Goal: Information Seeking & Learning: Find specific fact

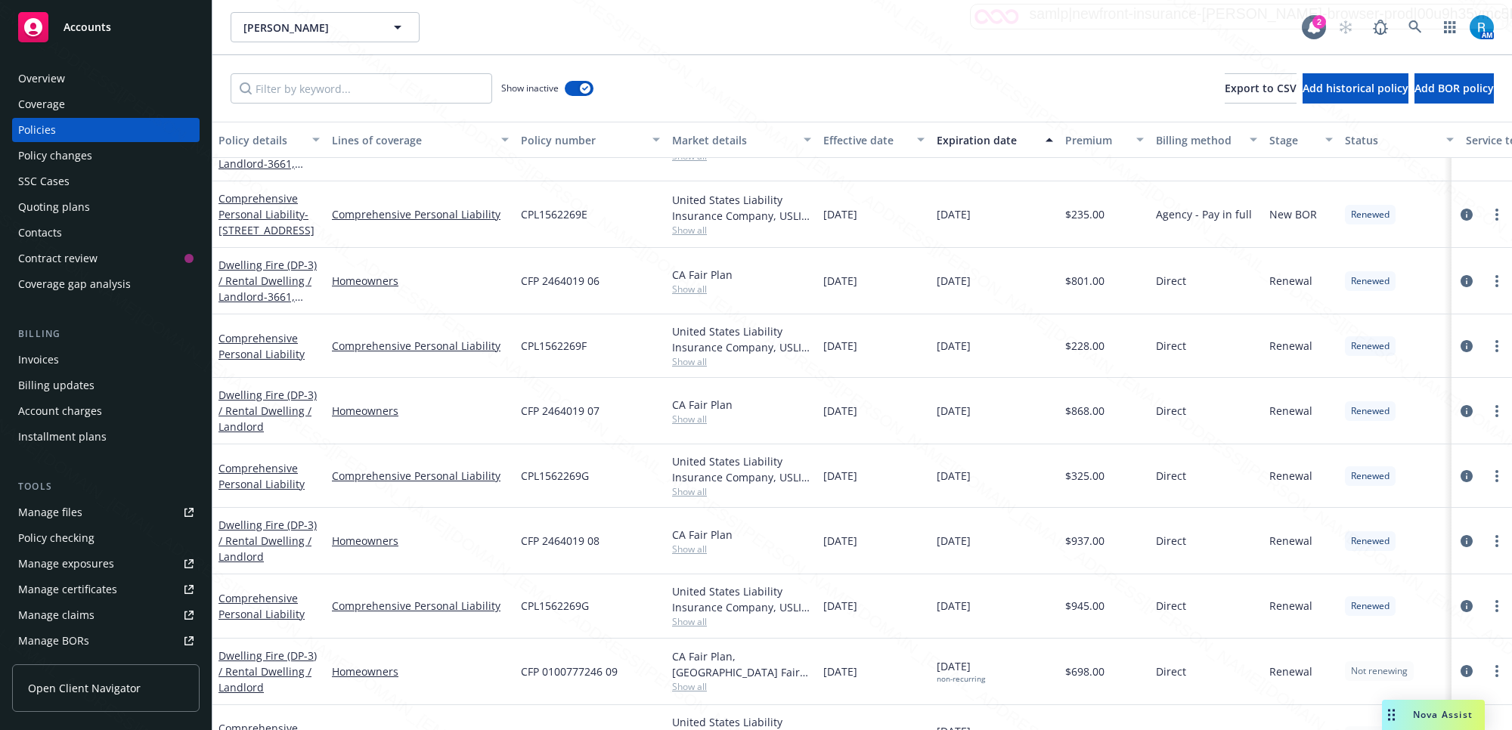
scroll to position [218, 0]
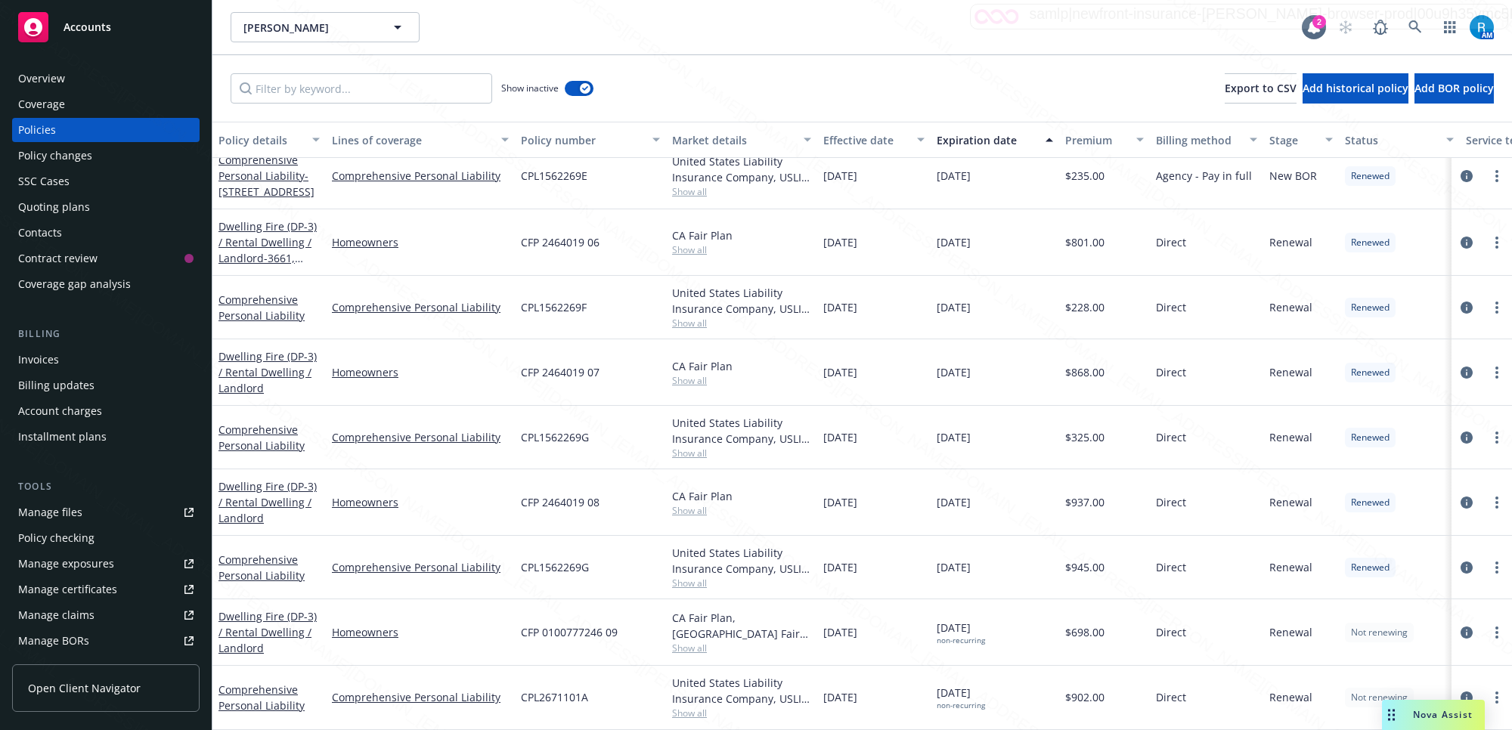
click at [57, 181] on div "SSC Cases" at bounding box center [43, 181] width 51 height 24
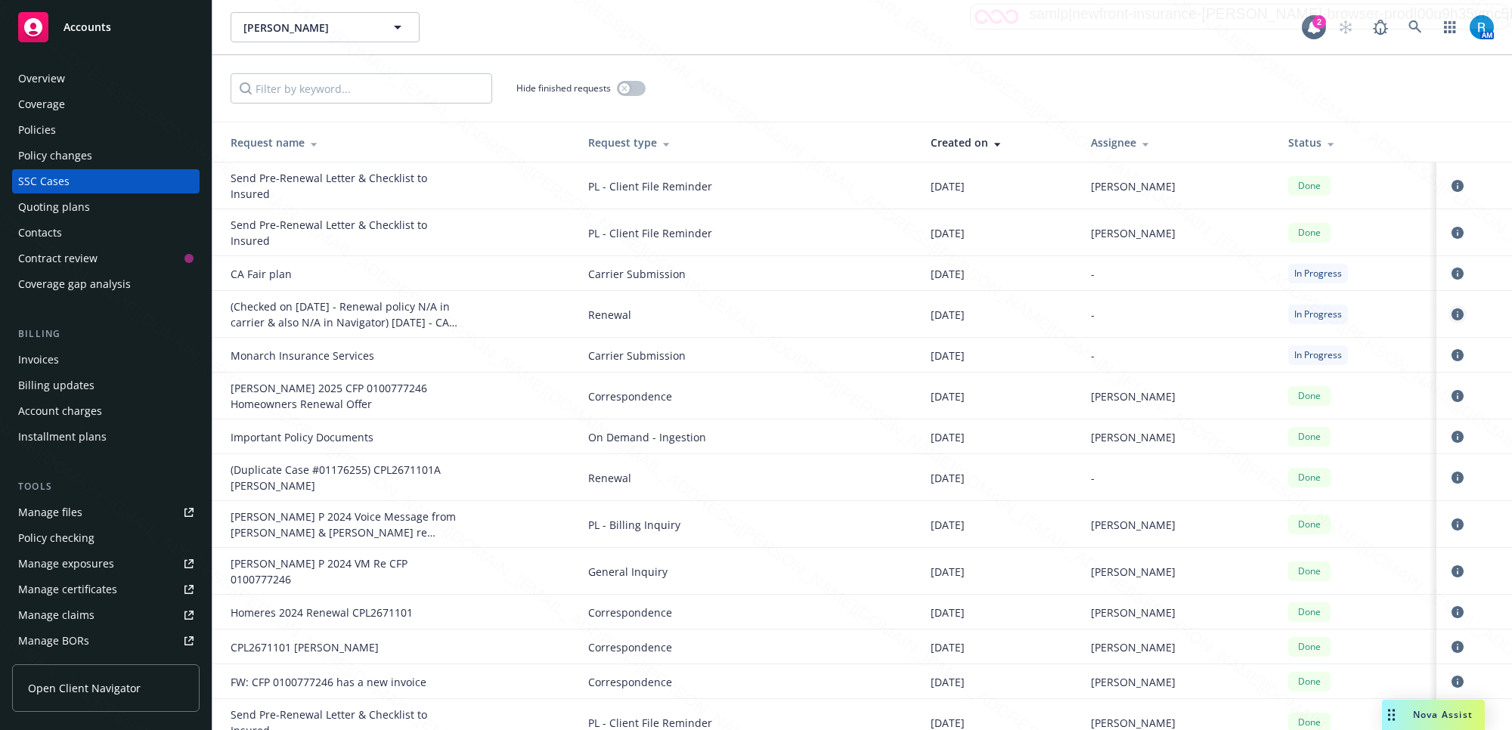
click at [1451, 311] on icon "circleInformation" at bounding box center [1457, 314] width 12 height 12
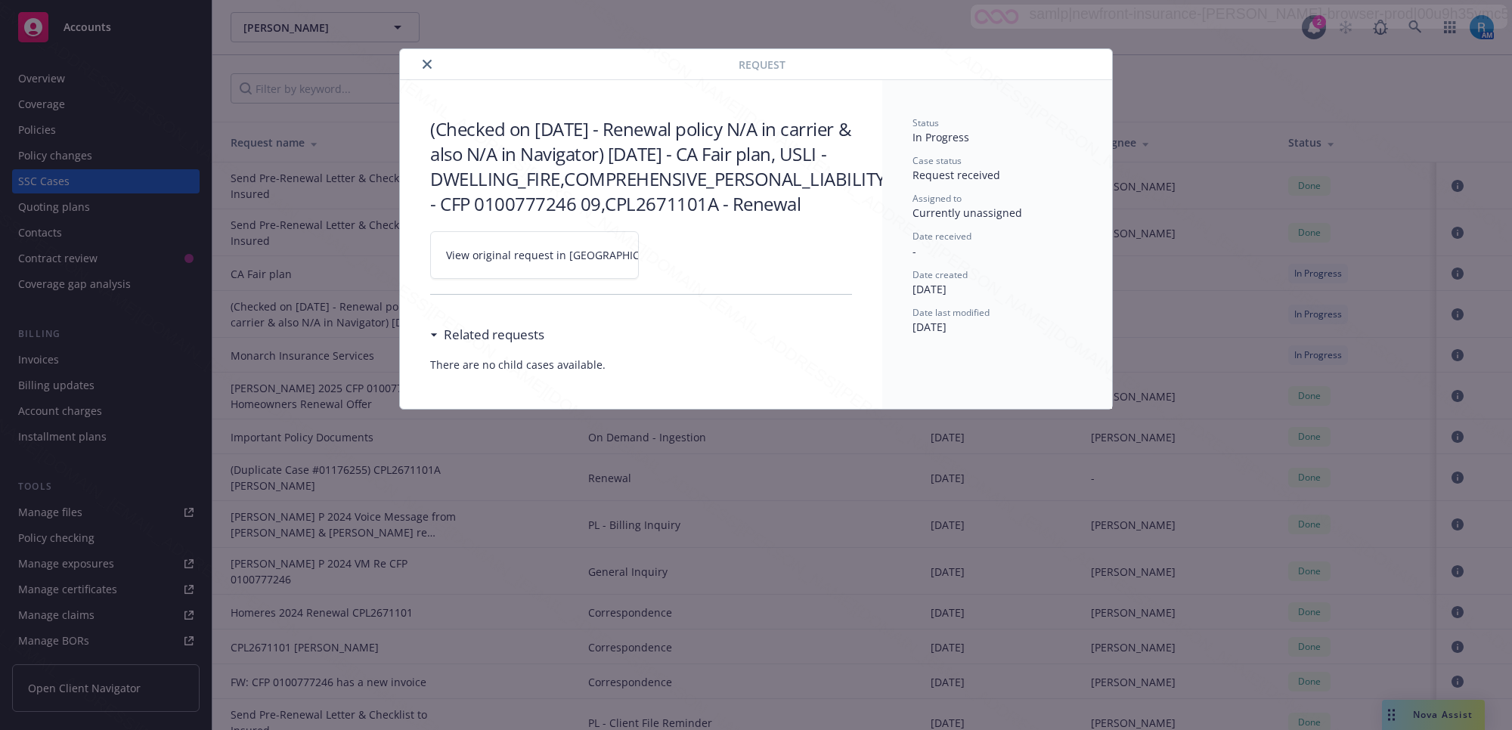
click at [681, 260] on icon at bounding box center [685, 255] width 9 height 9
click at [425, 64] on icon "close" at bounding box center [427, 64] width 9 height 9
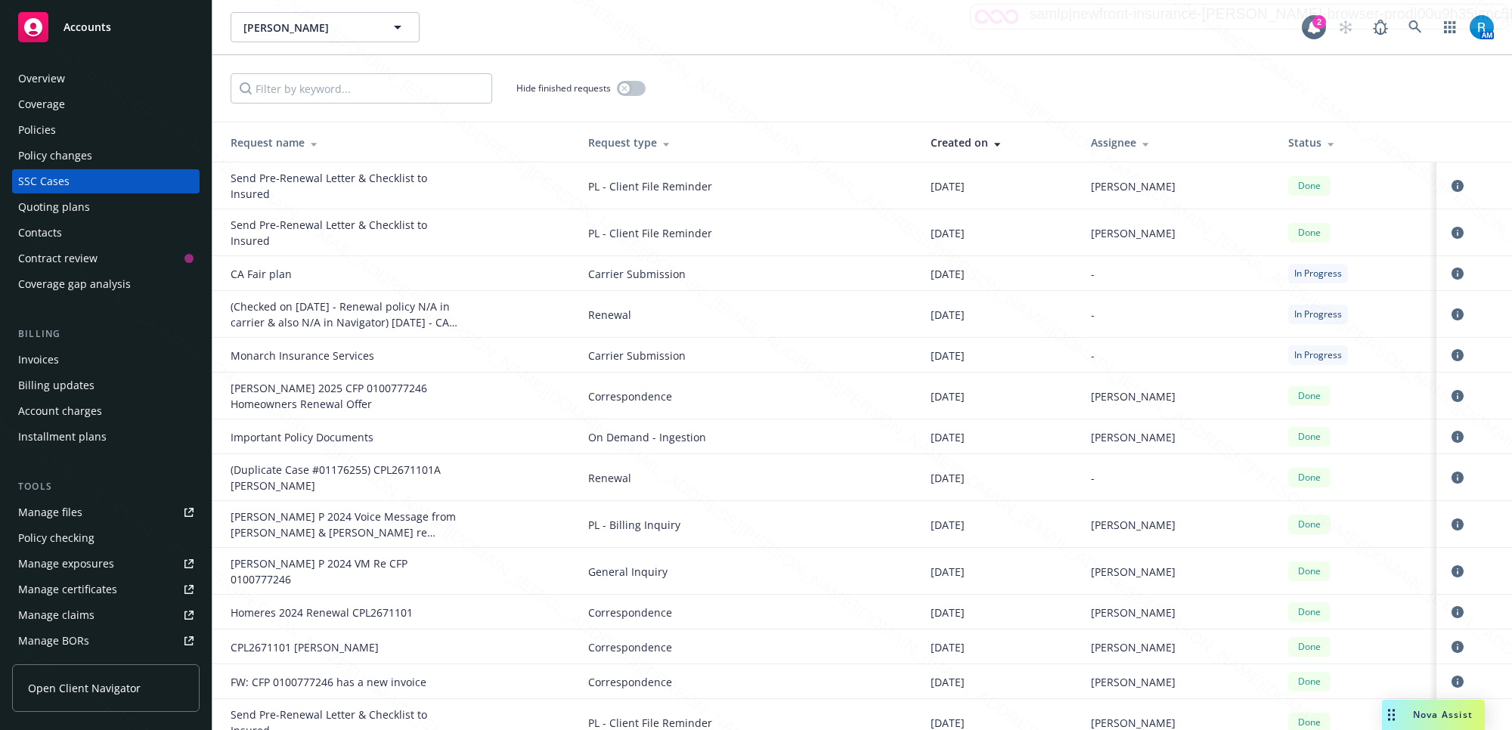
drag, startPoint x: 537, startPoint y: 384, endPoint x: 1058, endPoint y: 23, distance: 633.4
click at [1058, 23] on div "Homeres, Antonia P Homeres, Antonia P" at bounding box center [766, 27] width 1071 height 30
click at [1053, 17] on div "Homeres, Antonia P Homeres, Antonia P" at bounding box center [766, 27] width 1071 height 30
click at [70, 80] on div "Overview" at bounding box center [105, 79] width 175 height 24
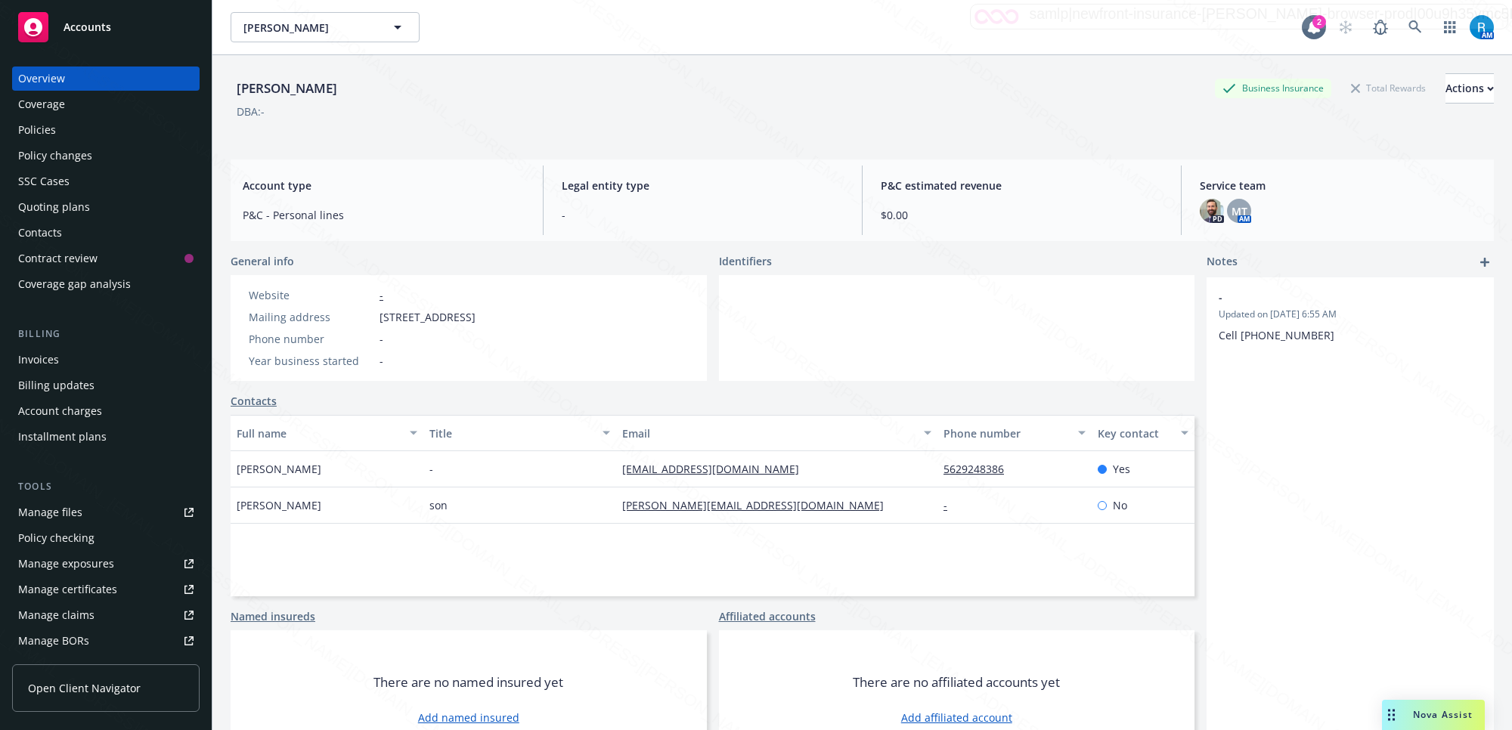
click at [78, 133] on div "Policies" at bounding box center [105, 130] width 175 height 24
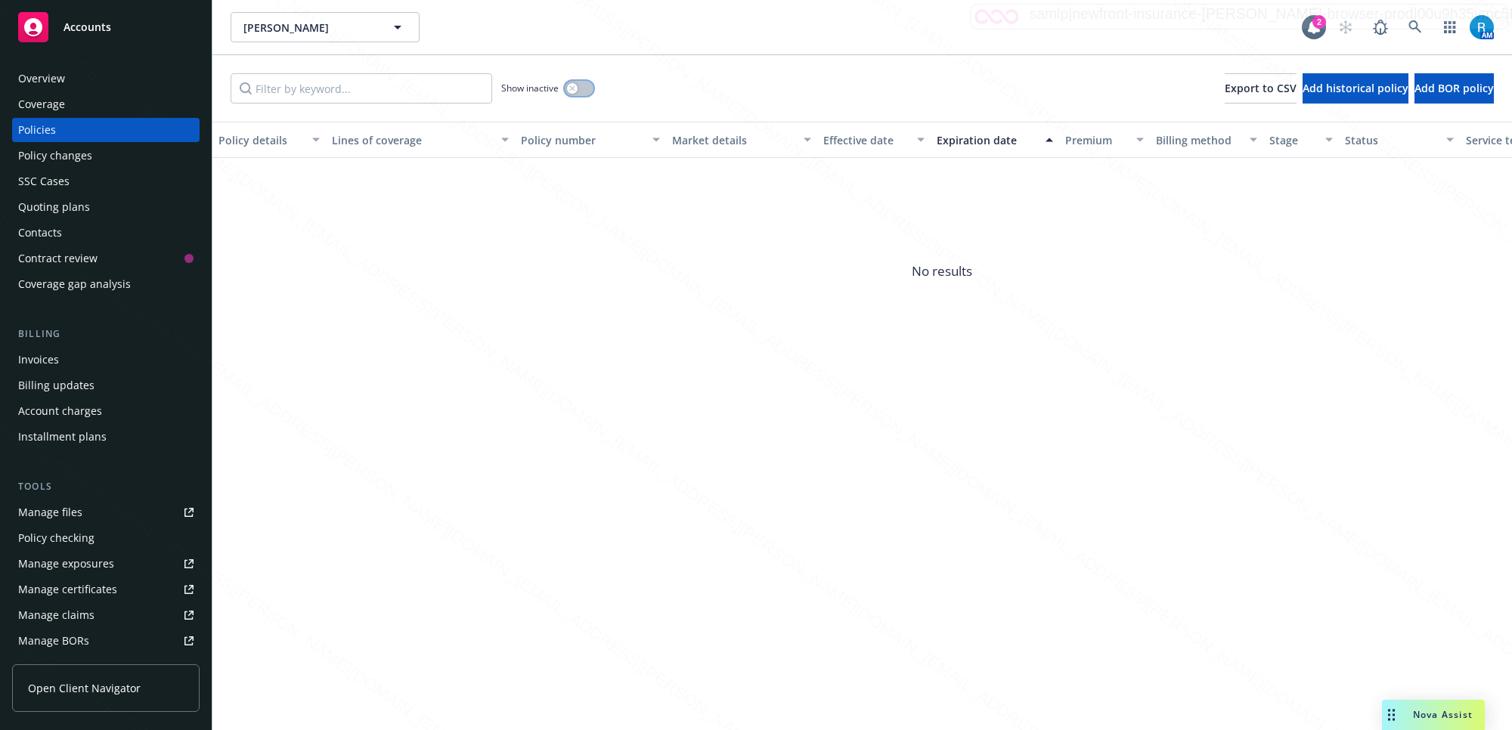
click at [587, 88] on button "button" at bounding box center [579, 88] width 29 height 15
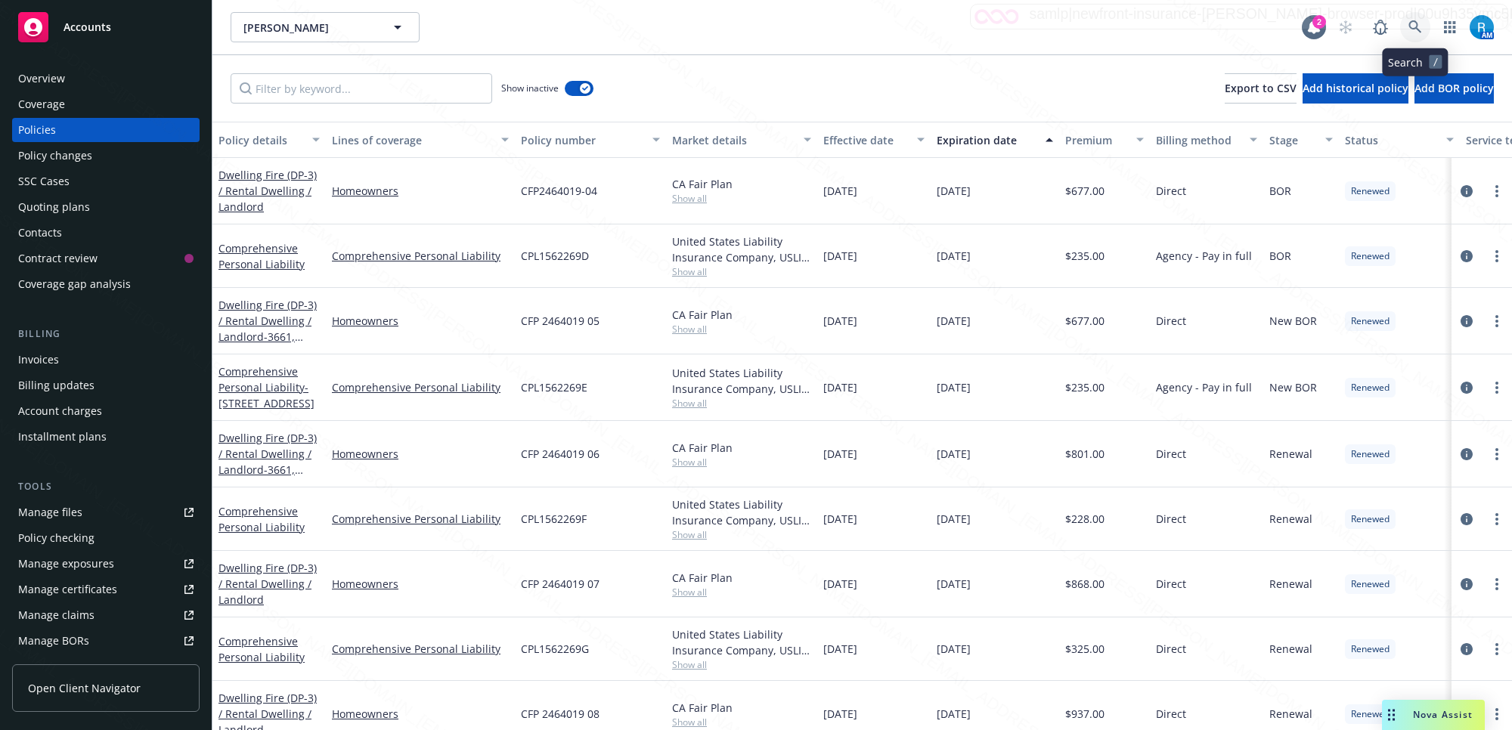
click at [1410, 28] on icon at bounding box center [1415, 27] width 14 height 14
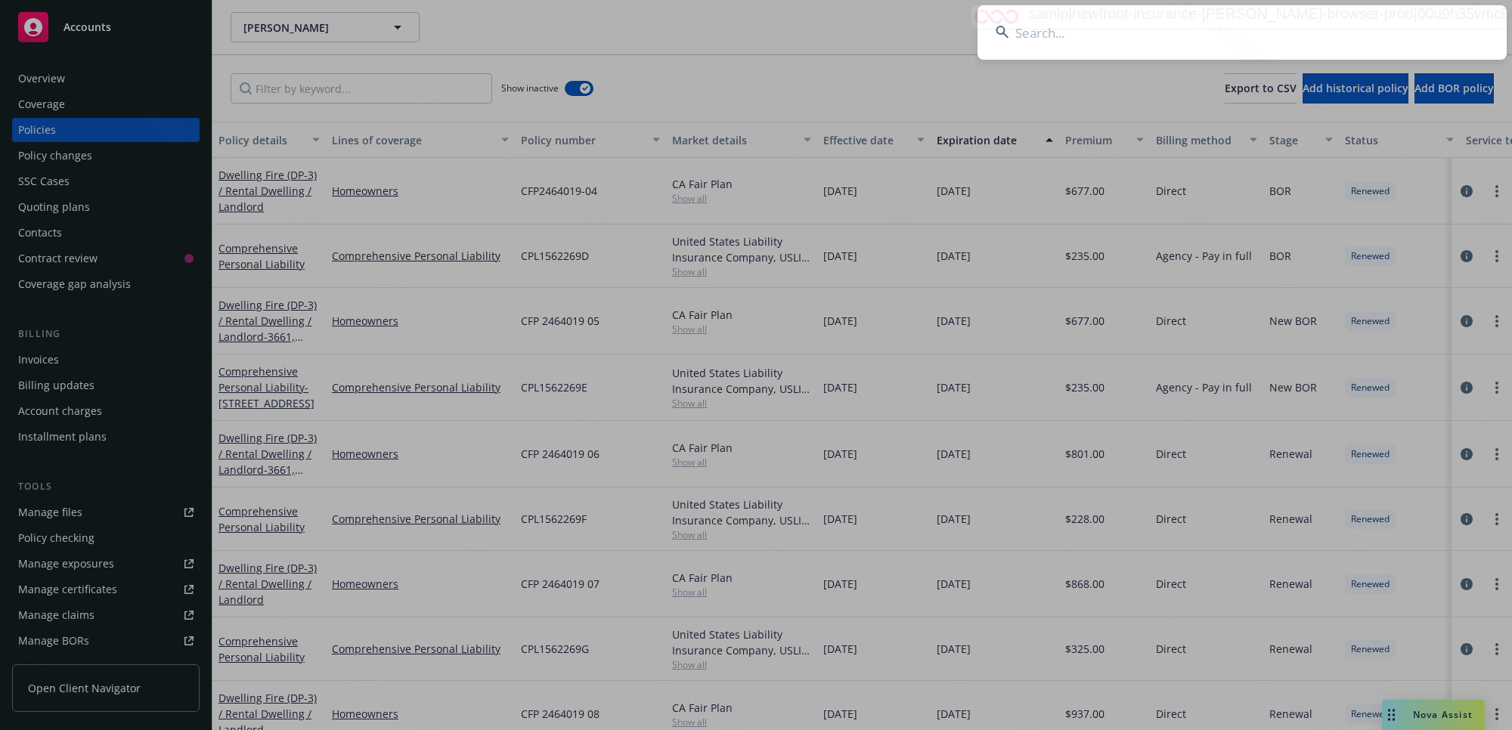
click at [1413, 26] on input at bounding box center [1241, 32] width 529 height 54
click at [1415, 28] on input at bounding box center [1241, 32] width 529 height 54
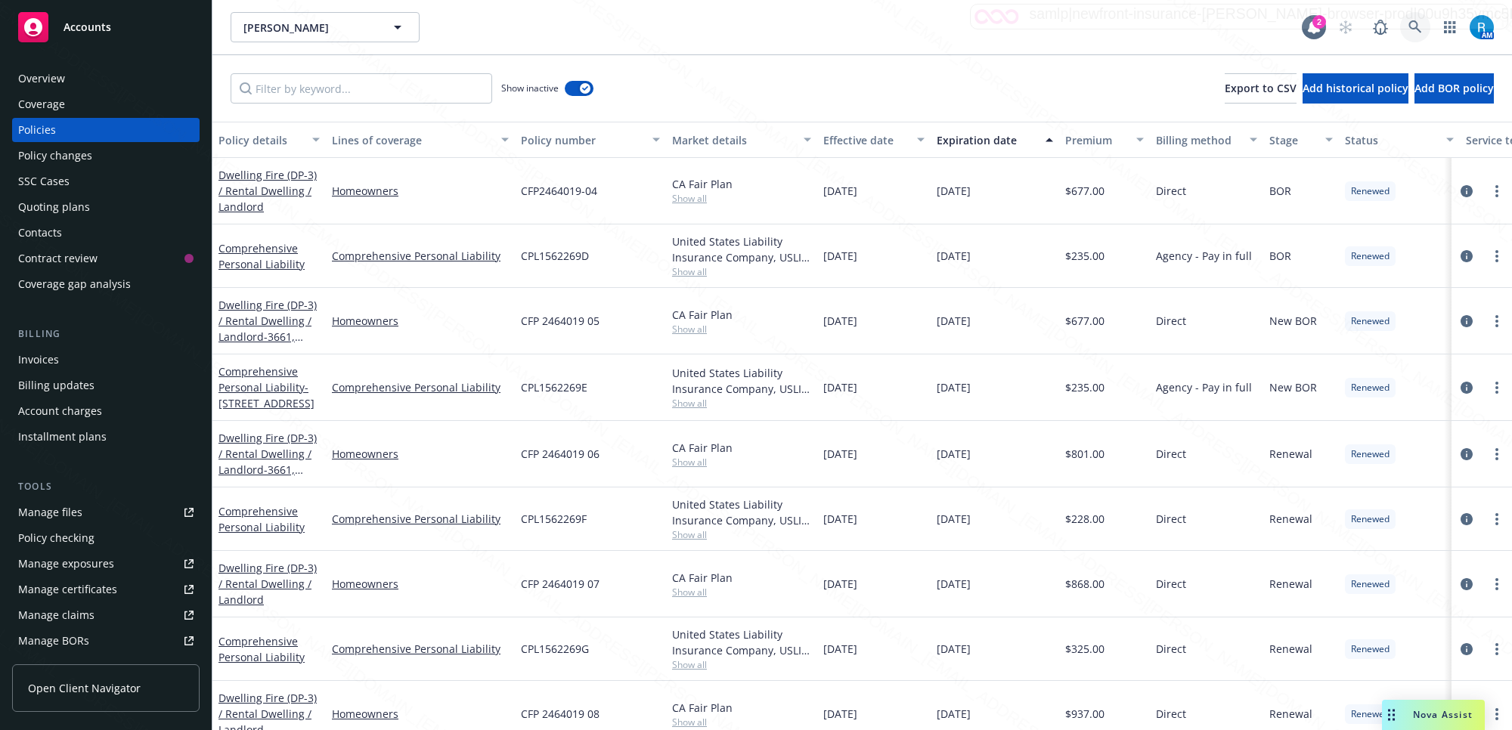
click at [1413, 25] on icon at bounding box center [1415, 27] width 14 height 14
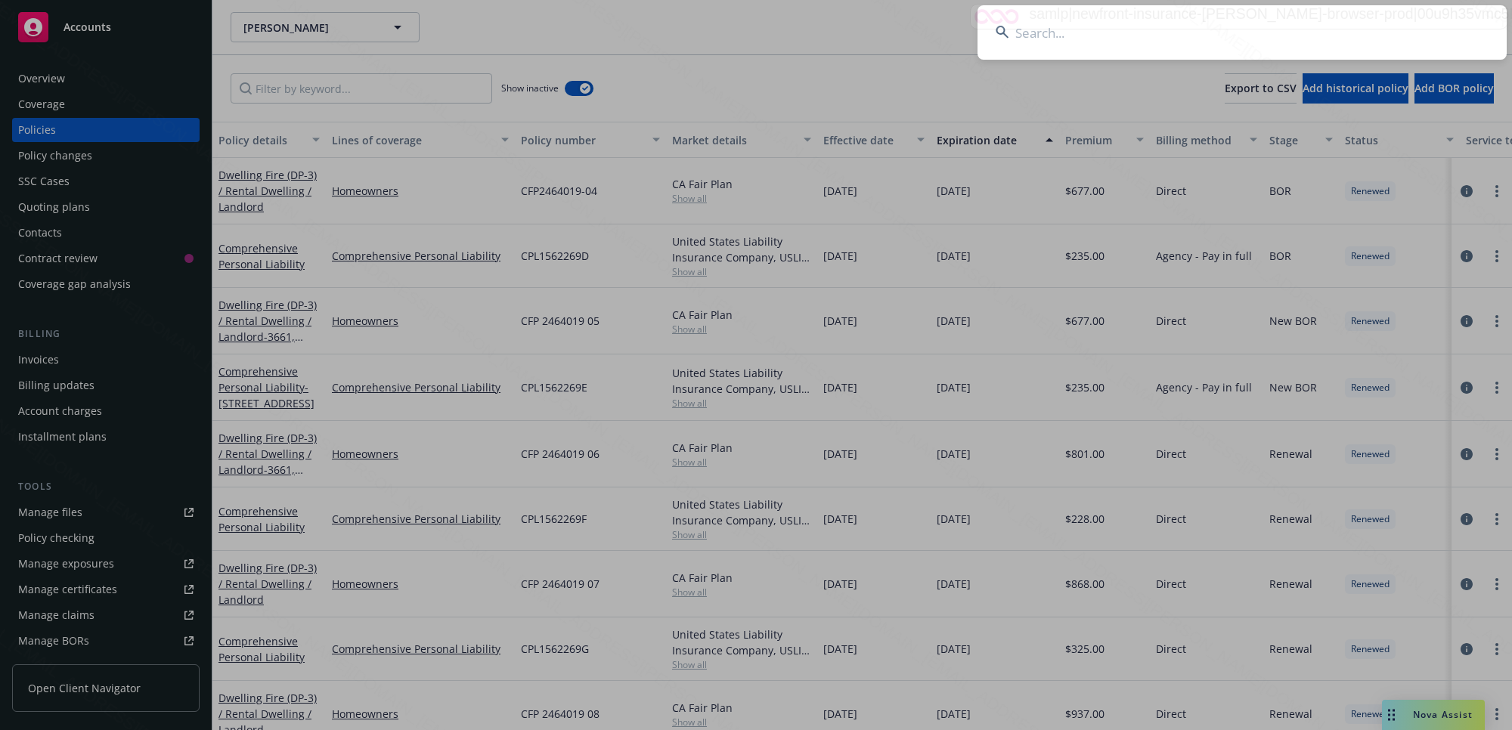
click at [1407, 24] on input at bounding box center [1241, 32] width 529 height 54
click at [1411, 24] on input at bounding box center [1241, 32] width 529 height 54
click at [1218, 36] on input at bounding box center [1241, 32] width 529 height 54
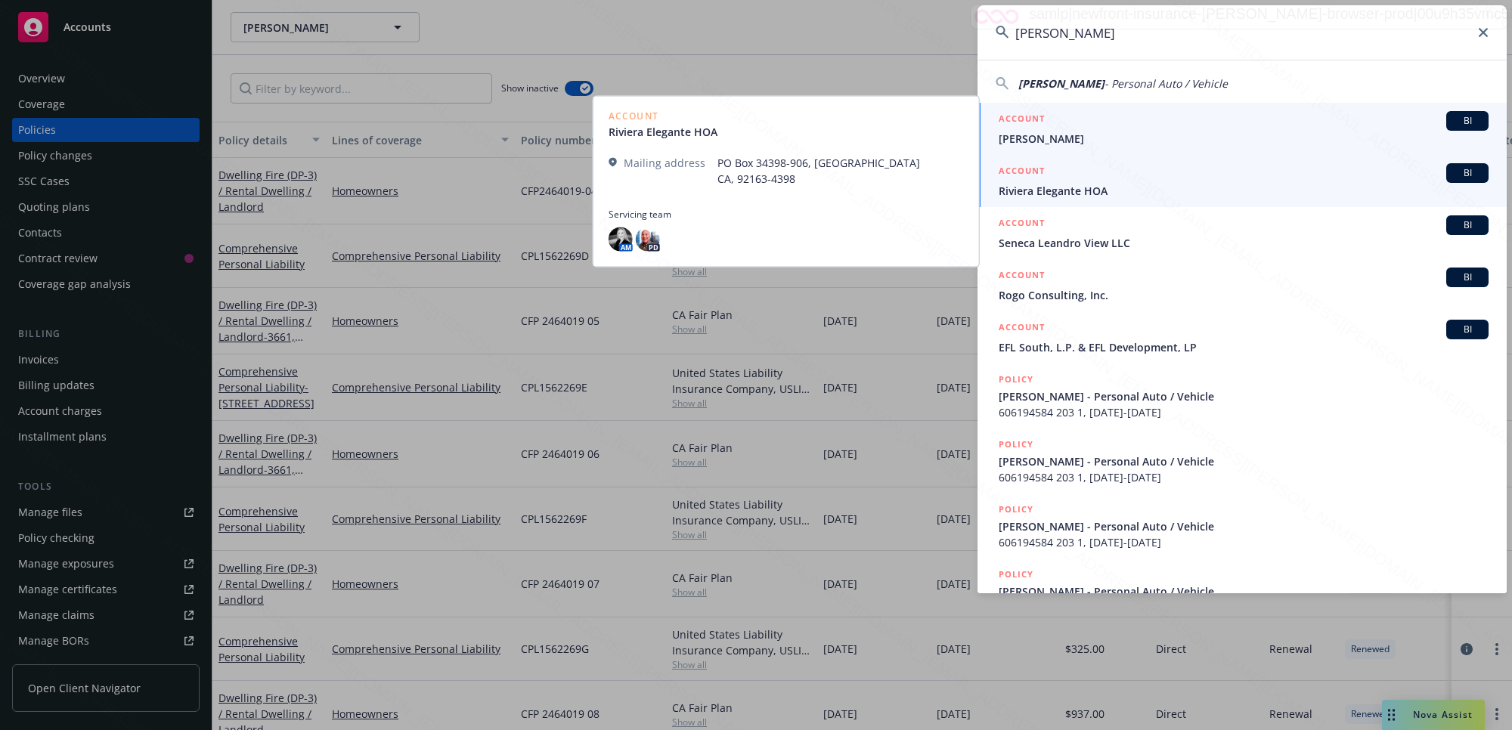
type input "[PERSON_NAME]"
click at [1041, 136] on span "[PERSON_NAME]" at bounding box center [1244, 139] width 490 height 16
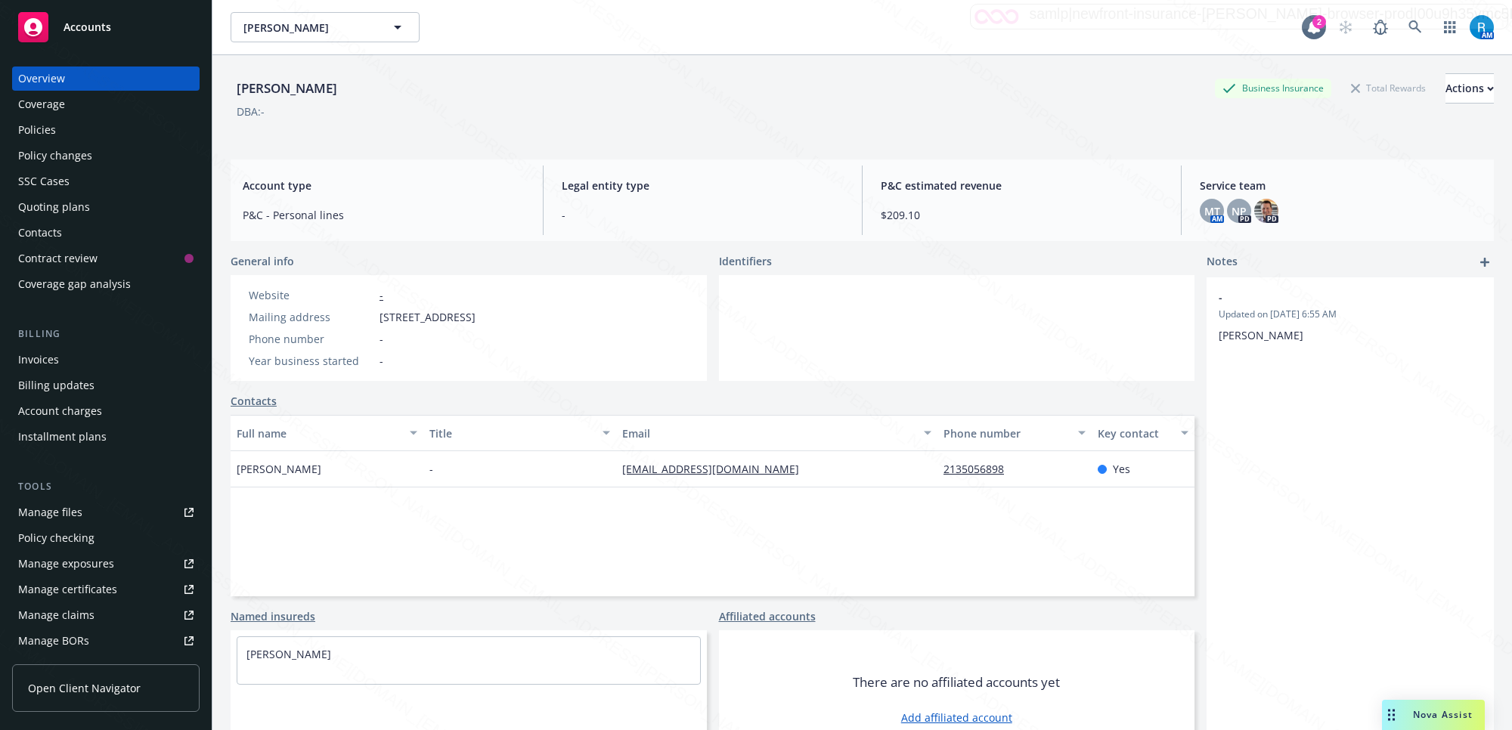
click at [57, 133] on div "Policies" at bounding box center [105, 130] width 175 height 24
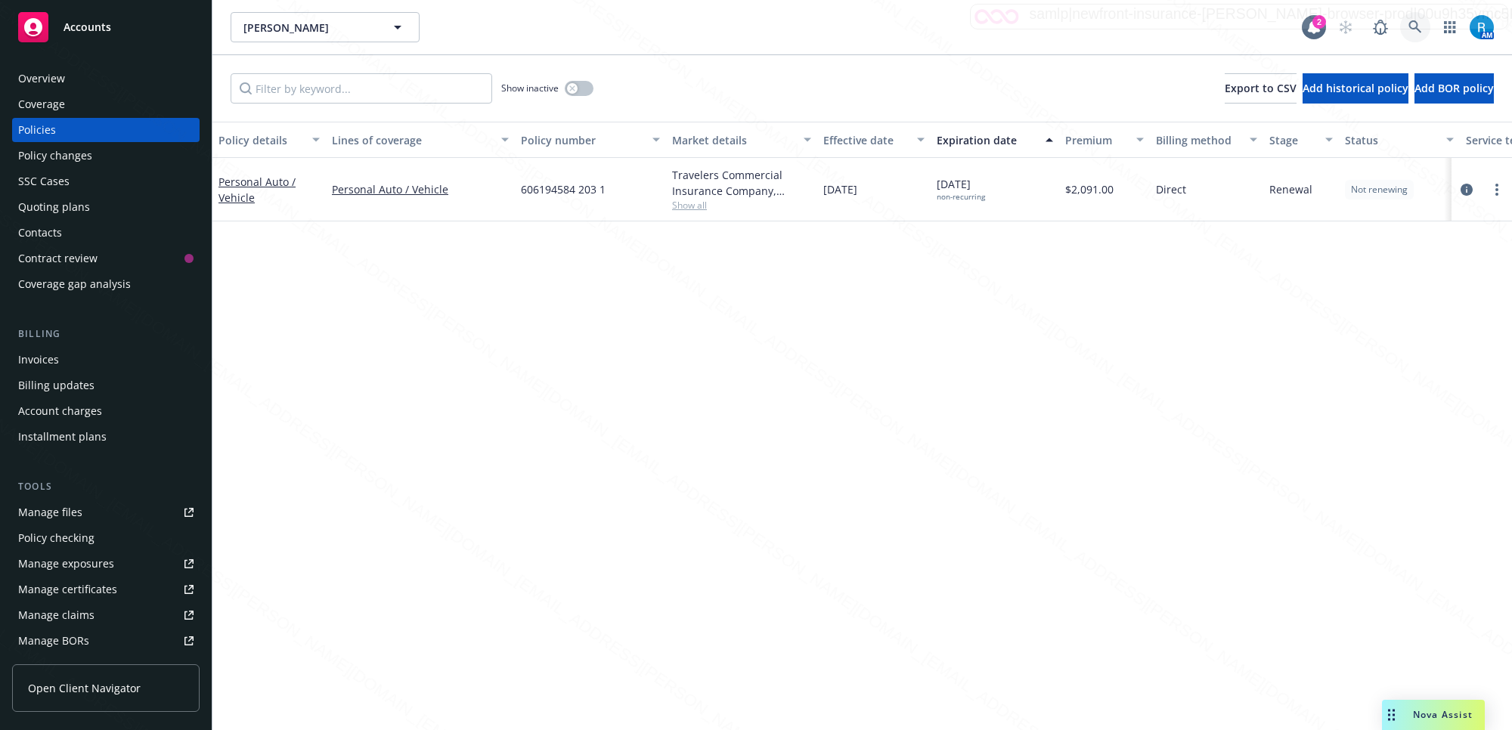
click at [1414, 26] on icon at bounding box center [1415, 27] width 14 height 14
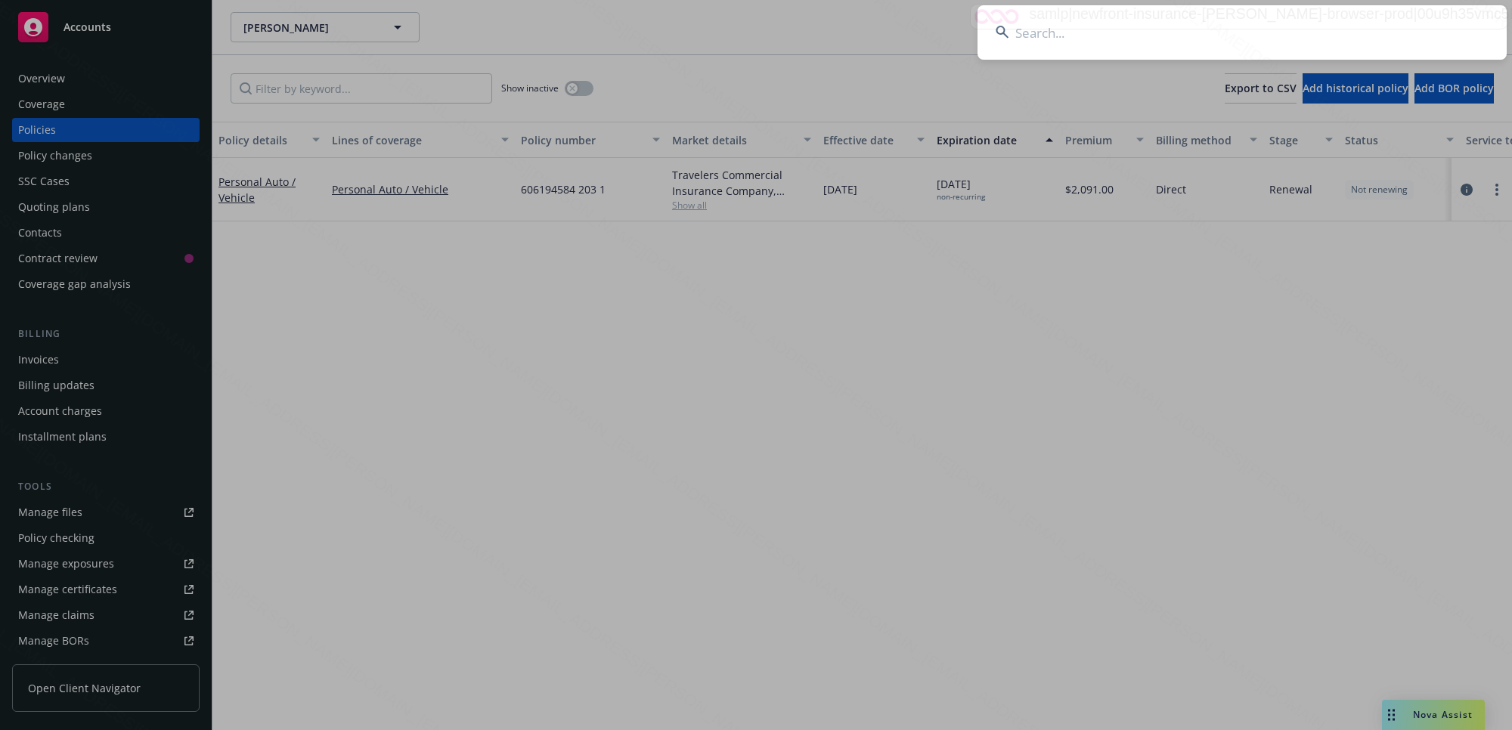
click at [1083, 39] on input at bounding box center [1241, 32] width 529 height 54
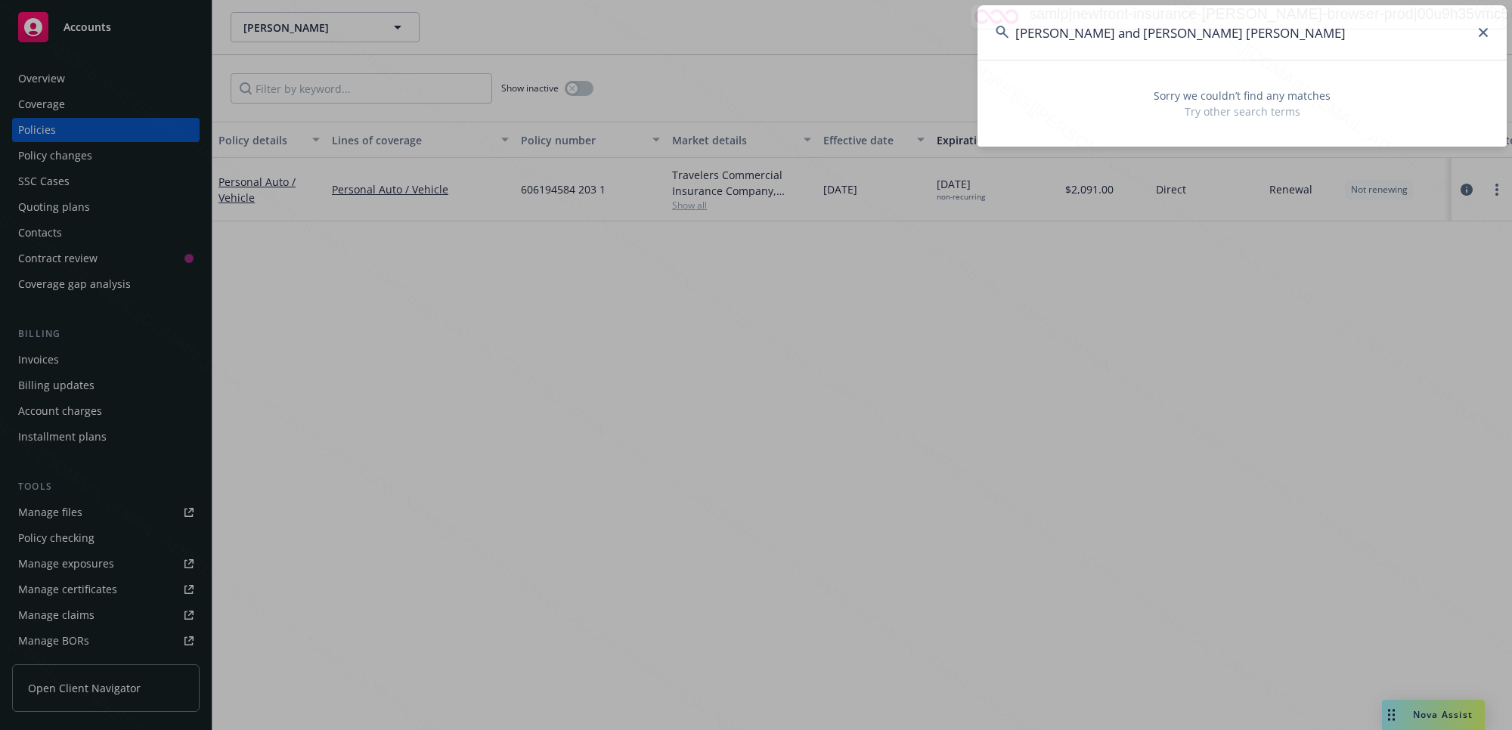
drag, startPoint x: 1202, startPoint y: 29, endPoint x: 1113, endPoint y: 31, distance: 89.2
click at [1107, 34] on input "Jason and Leah Tsang Parkin" at bounding box center [1241, 32] width 529 height 54
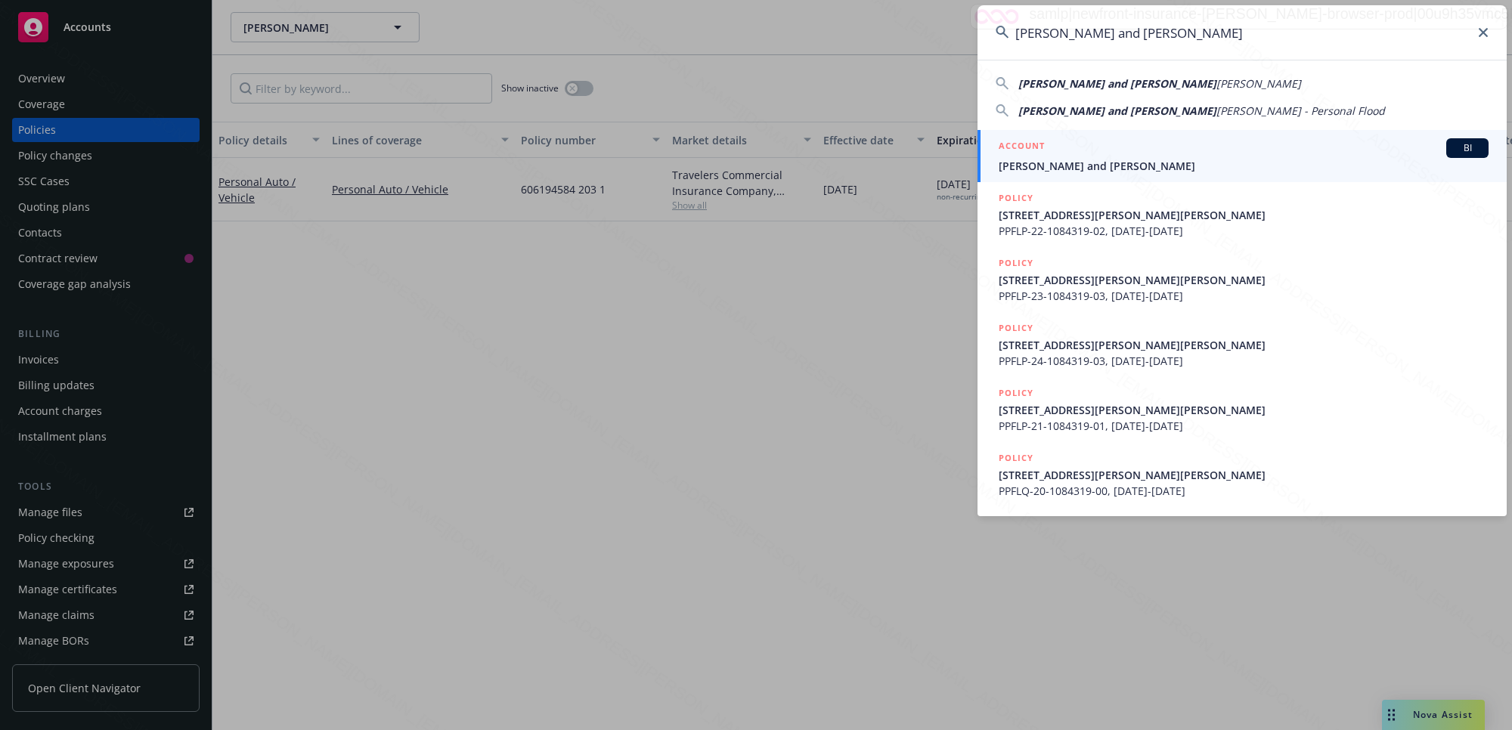
type input "Jason and Leah"
click at [1052, 166] on span "Jason and Leah Parkin" at bounding box center [1244, 166] width 490 height 16
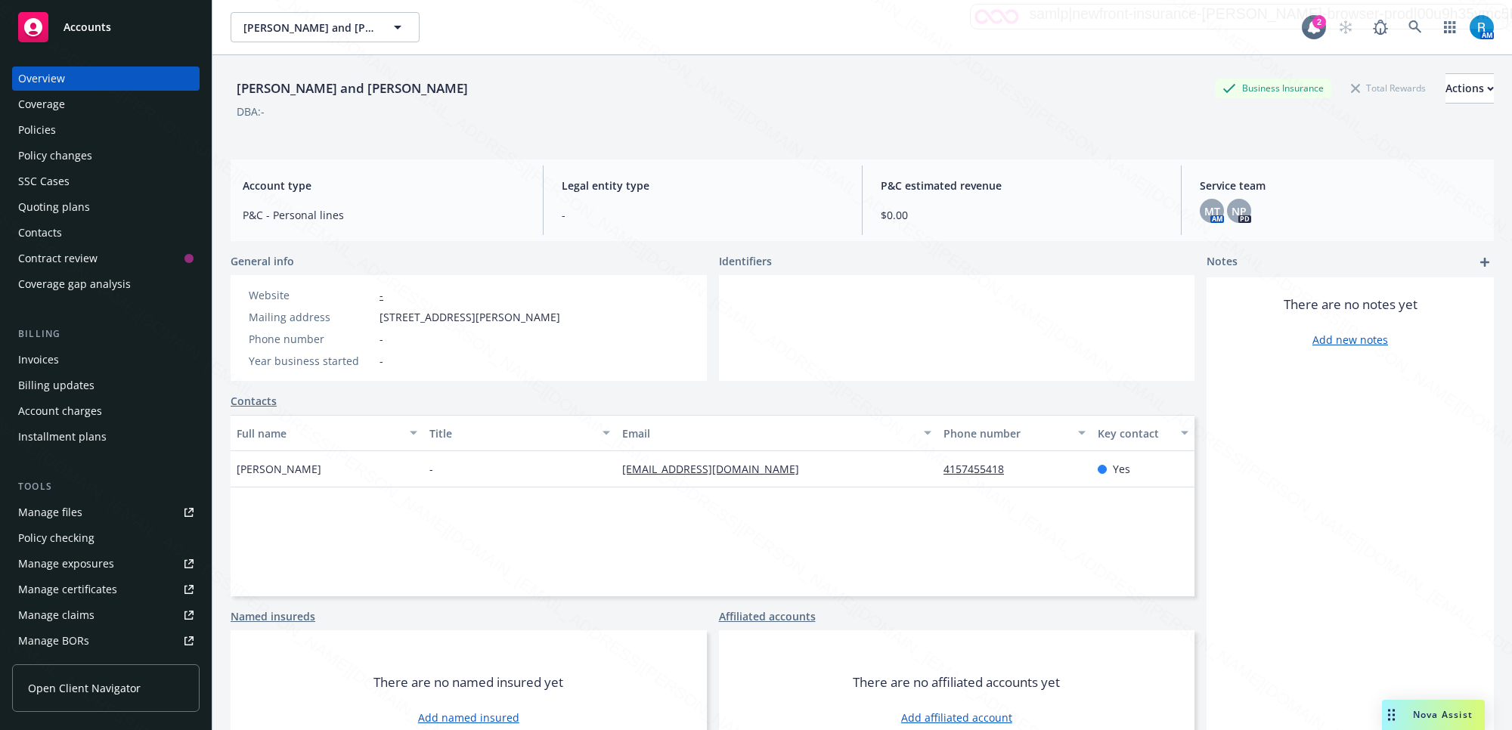
click at [46, 131] on div "Policies" at bounding box center [37, 130] width 38 height 24
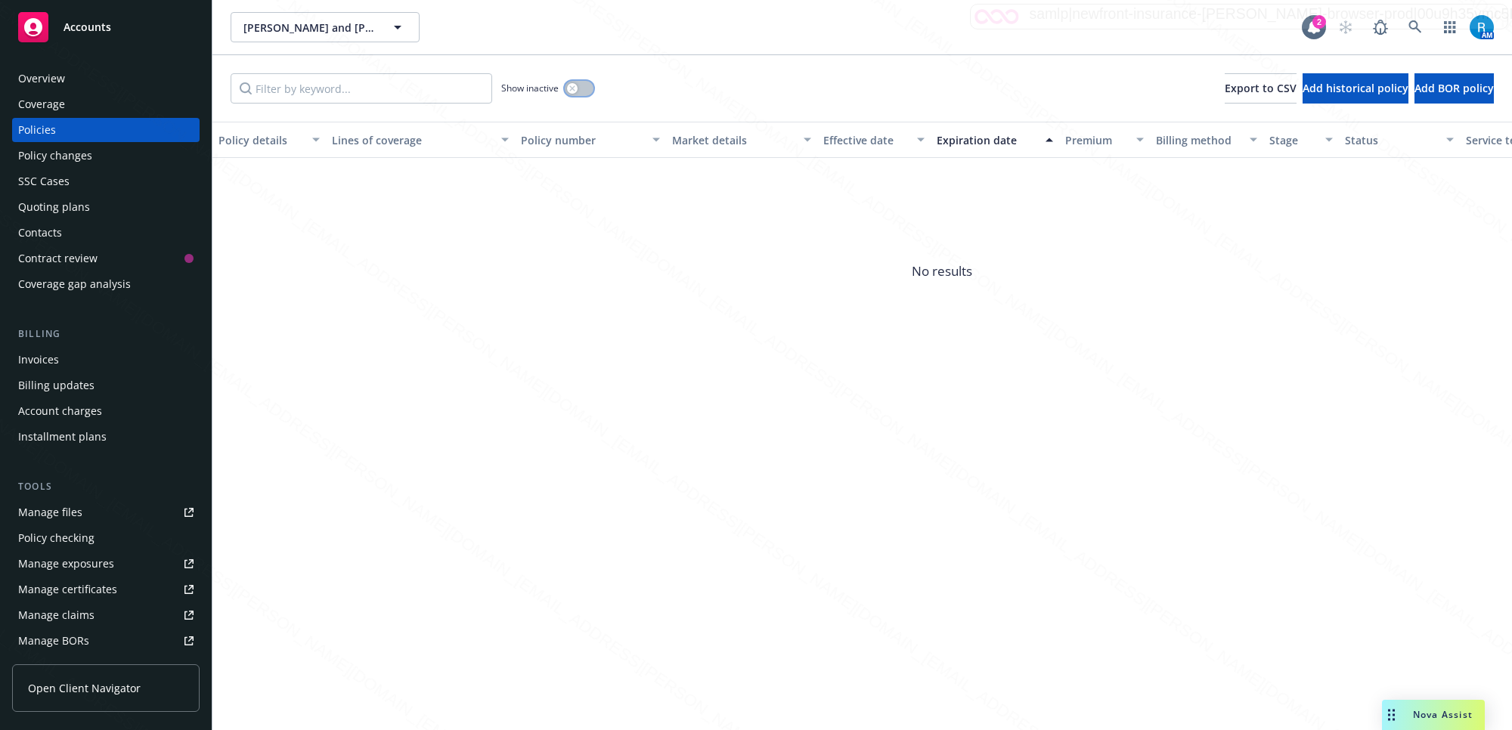
click at [578, 91] on button "button" at bounding box center [579, 88] width 29 height 15
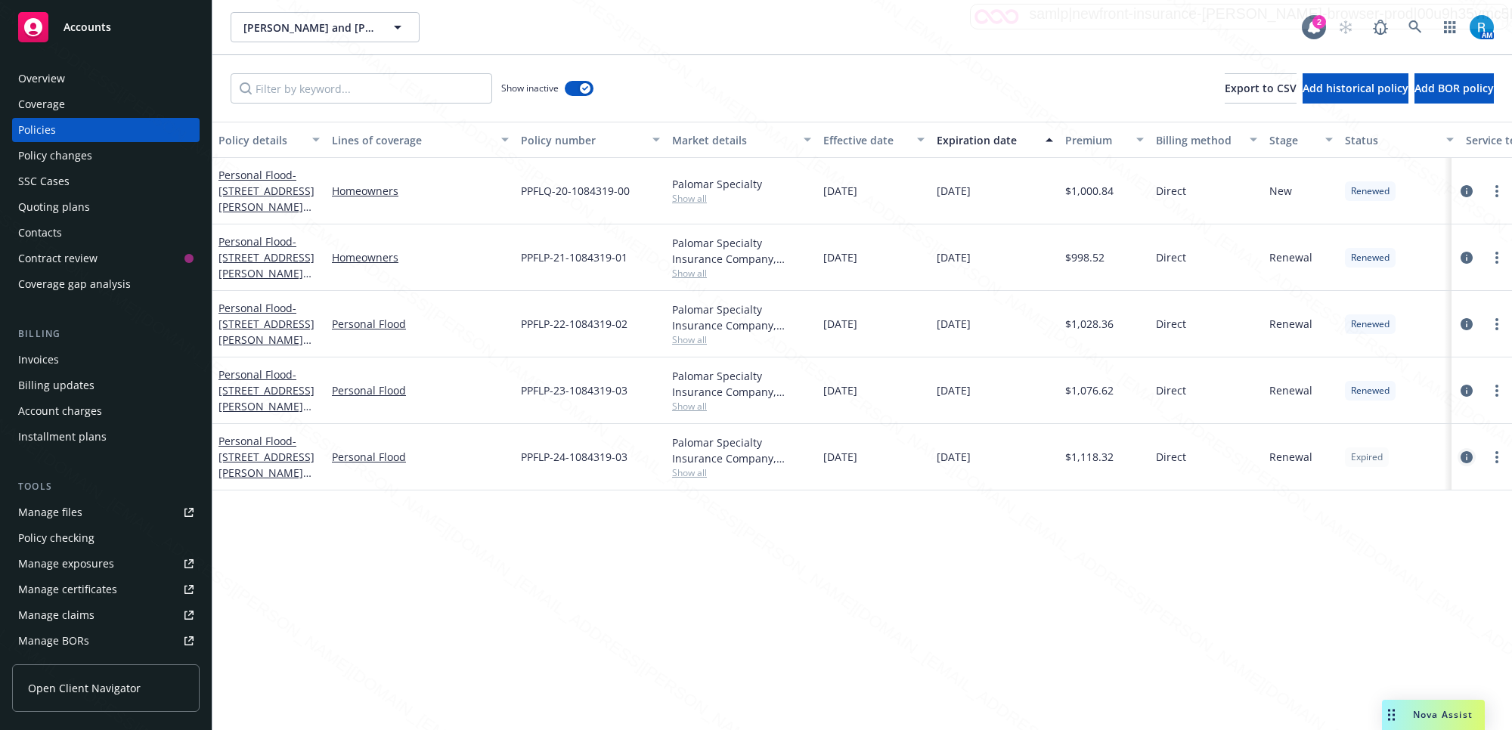
click at [1468, 456] on icon "circleInformation" at bounding box center [1466, 457] width 12 height 12
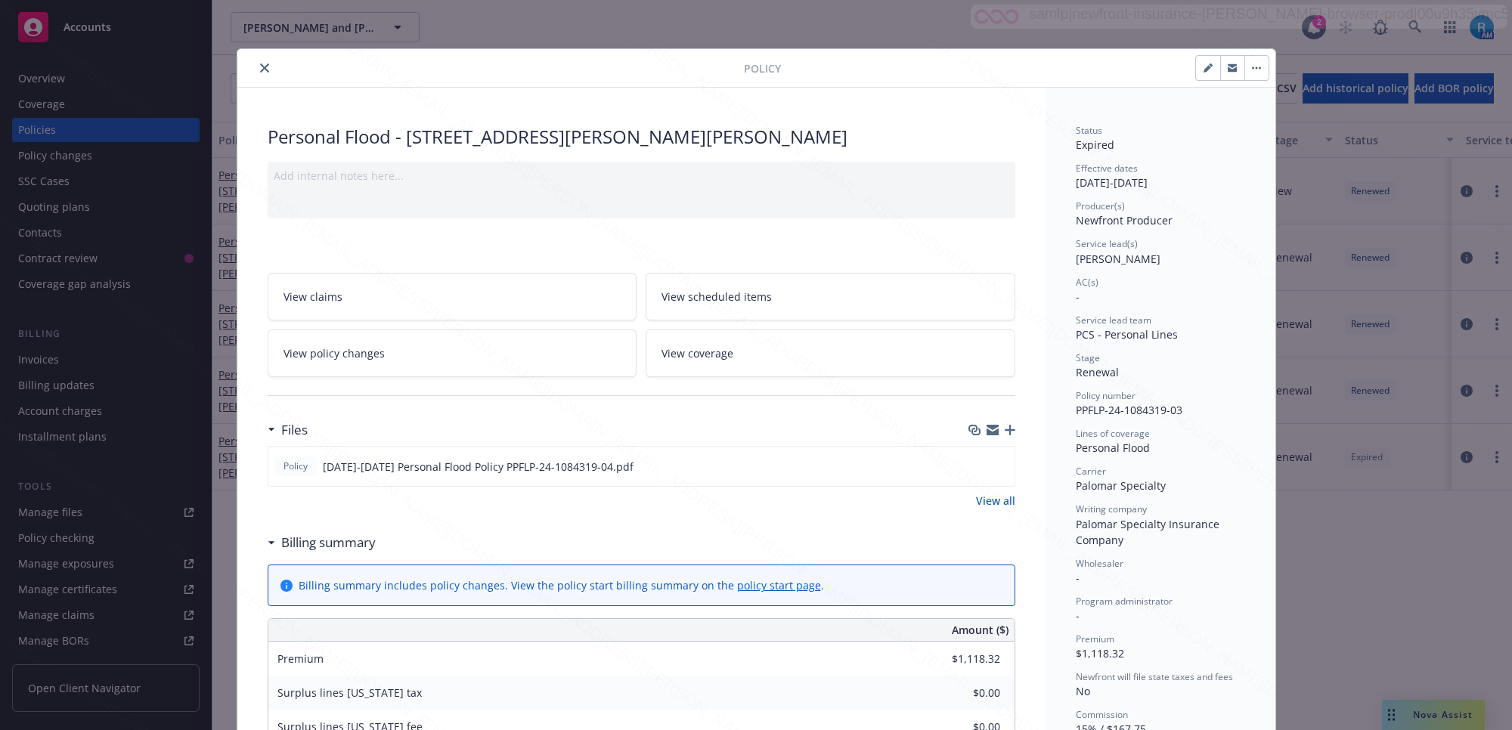
click at [260, 65] on icon "close" at bounding box center [264, 67] width 9 height 9
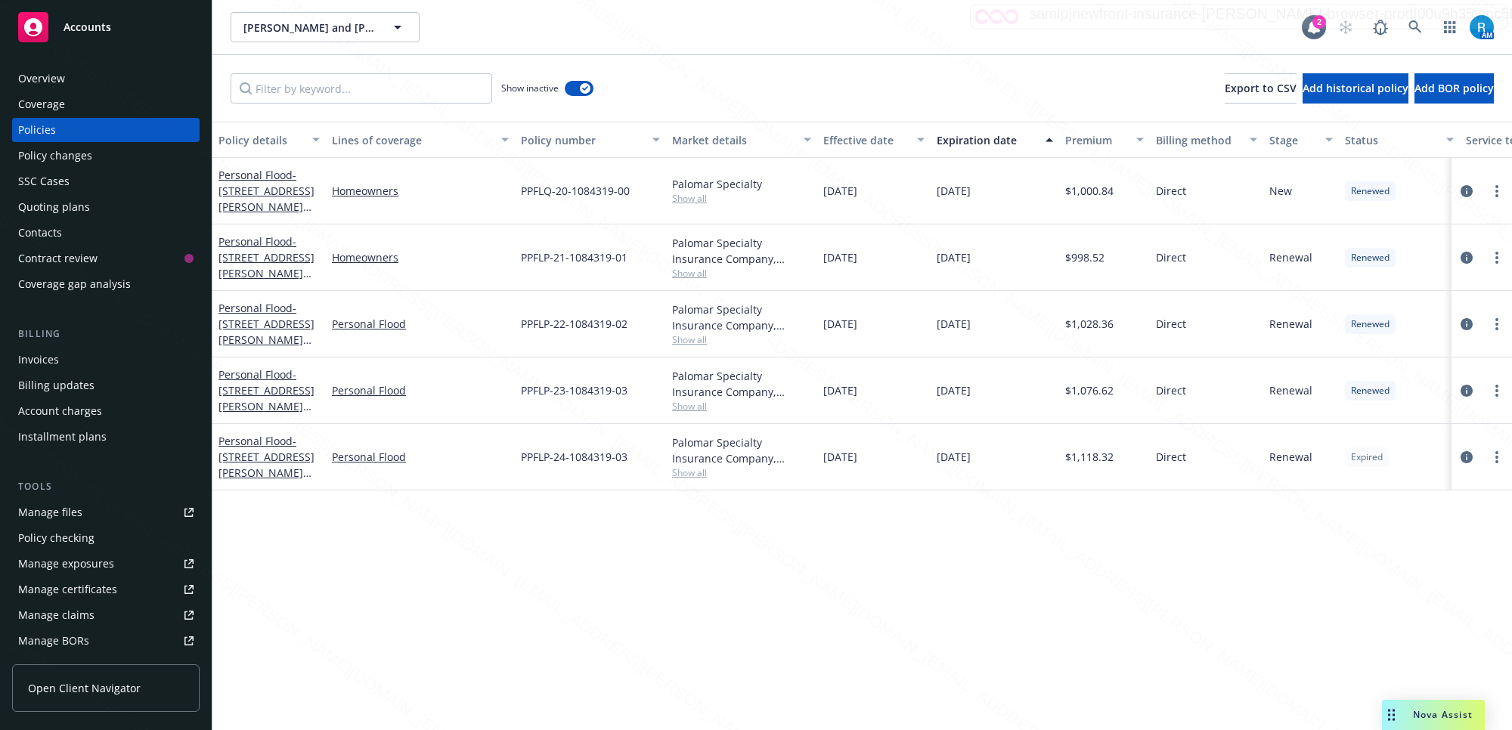
click at [53, 186] on div "SSC Cases" at bounding box center [43, 181] width 51 height 24
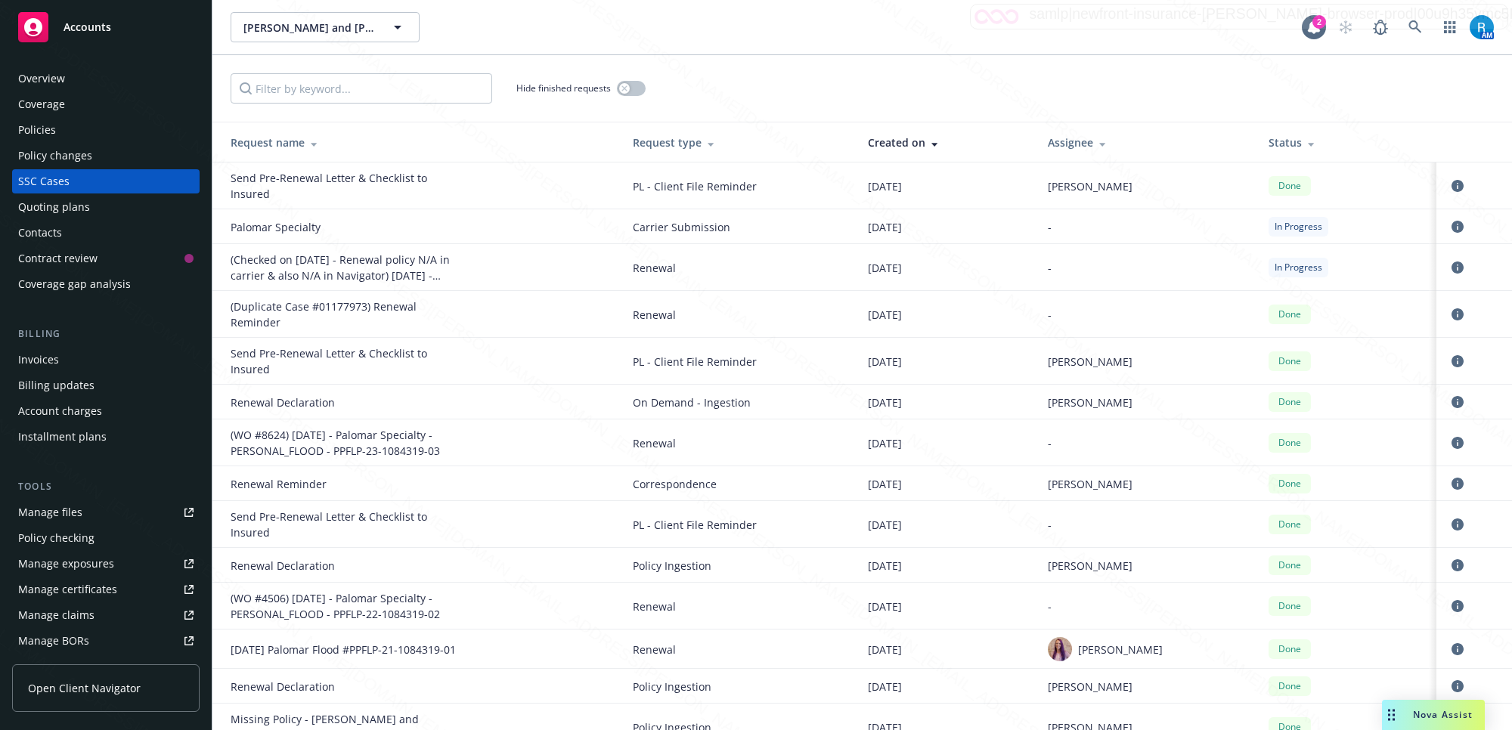
click at [59, 178] on div "SSC Cases" at bounding box center [43, 181] width 51 height 24
click at [1451, 228] on icon "circleInformation" at bounding box center [1457, 227] width 12 height 12
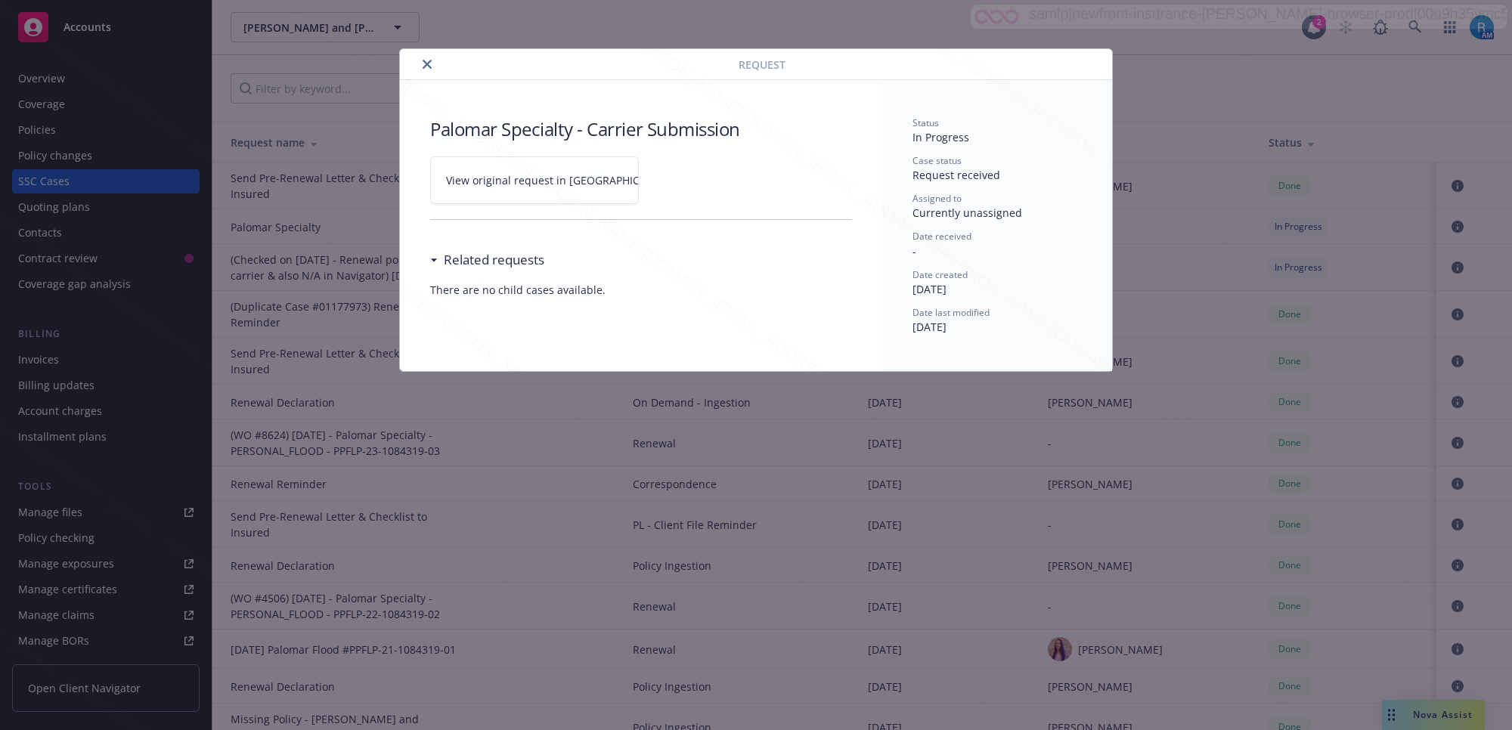
click at [624, 178] on link "View original request in SSC" at bounding box center [534, 180] width 209 height 48
click at [425, 62] on icon "close" at bounding box center [427, 64] width 9 height 9
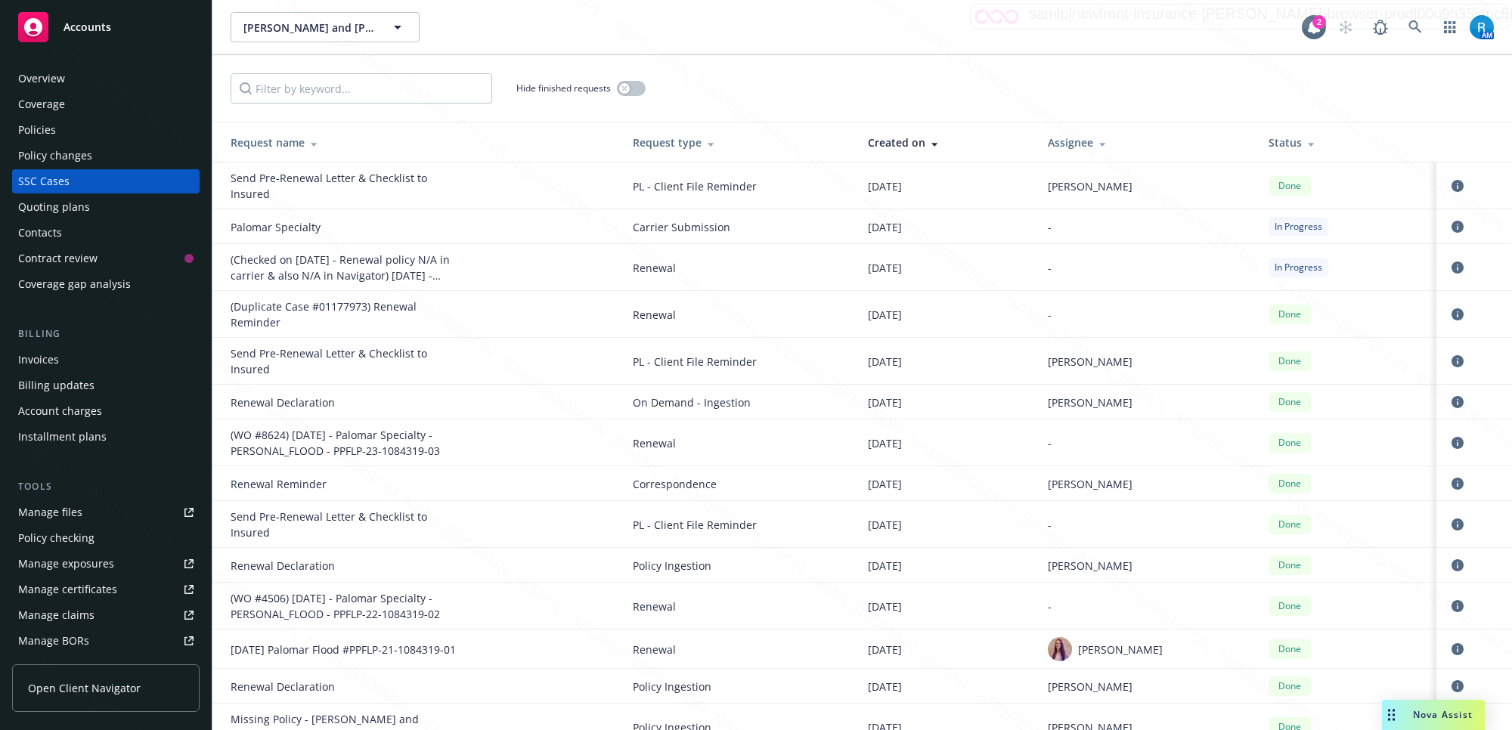
click at [1191, 446] on div "-" at bounding box center [1146, 443] width 197 height 16
click at [1411, 23] on icon at bounding box center [1415, 27] width 14 height 14
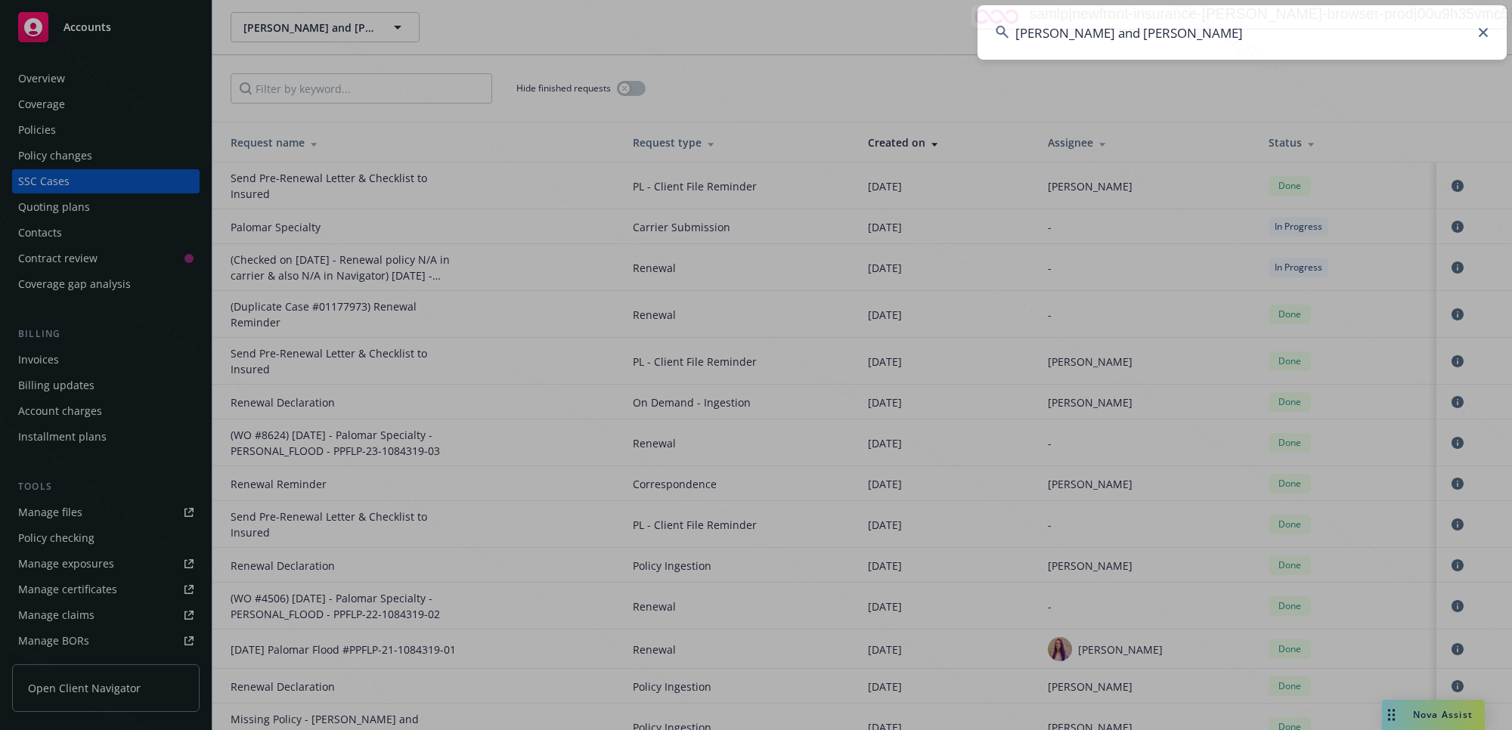
click at [1410, 24] on input "Joseph and Karen Strubbe" at bounding box center [1241, 32] width 529 height 54
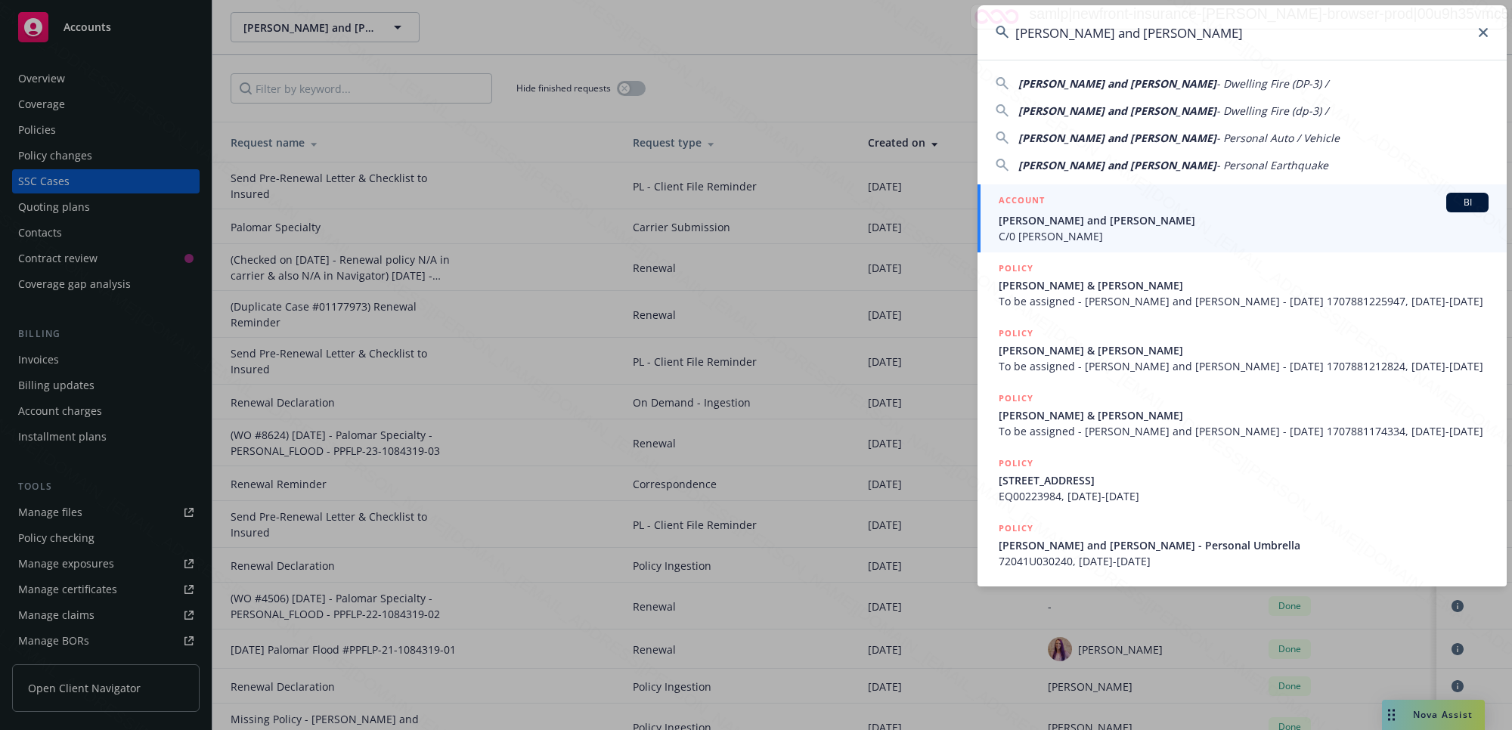
click at [1411, 26] on input "Joseph and Karen Strubbe" at bounding box center [1241, 32] width 529 height 54
click at [1399, 25] on input "Joseph and Karen Strubbe" at bounding box center [1241, 32] width 529 height 54
click at [1216, 115] on span "- Dwelling Fire (dp-3) /" at bounding box center [1272, 111] width 112 height 14
type input "Joseph and Karen Strubbe - Dwelling Fire (dp-3) /"
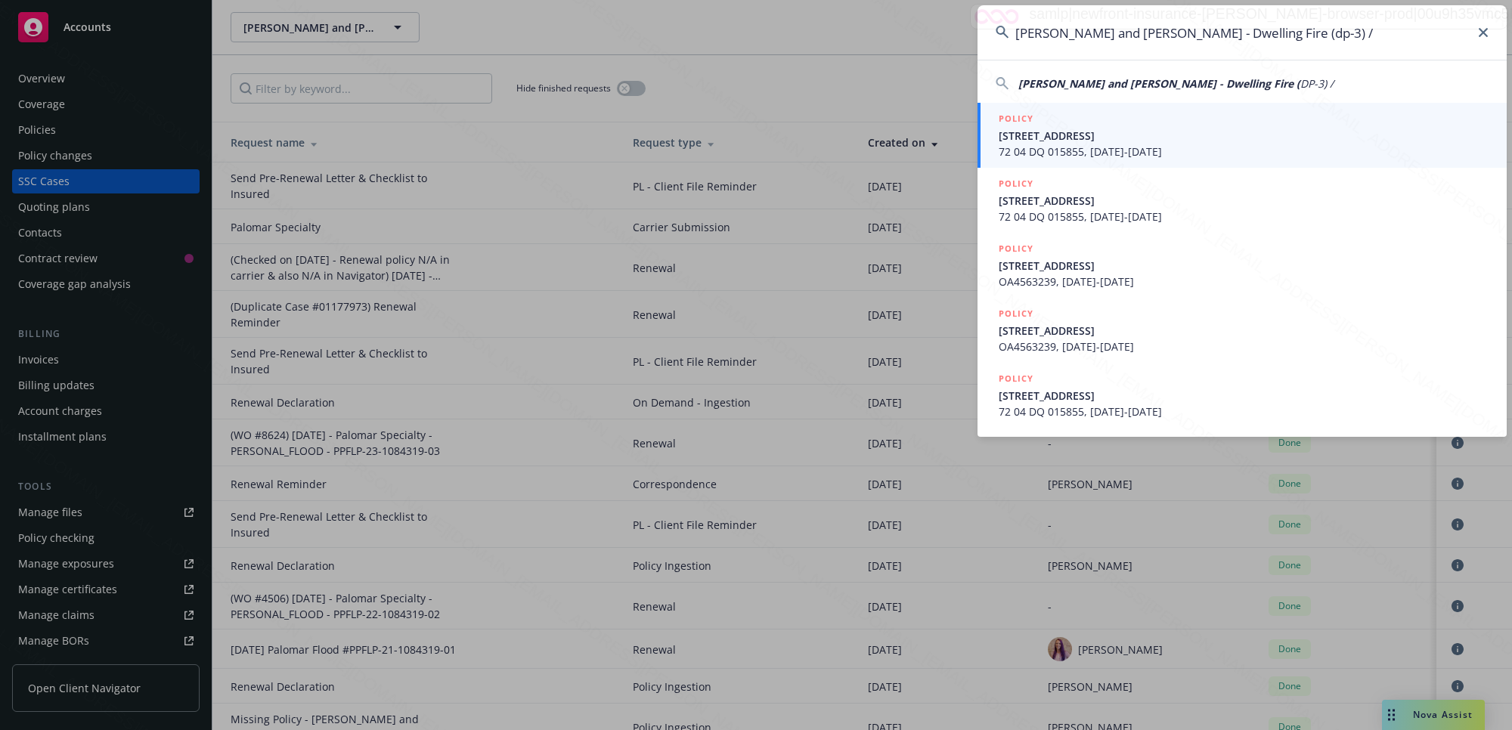
click at [1412, 27] on input "Joseph and Karen Strubbe - Dwelling Fire (dp-3) /" at bounding box center [1241, 32] width 529 height 54
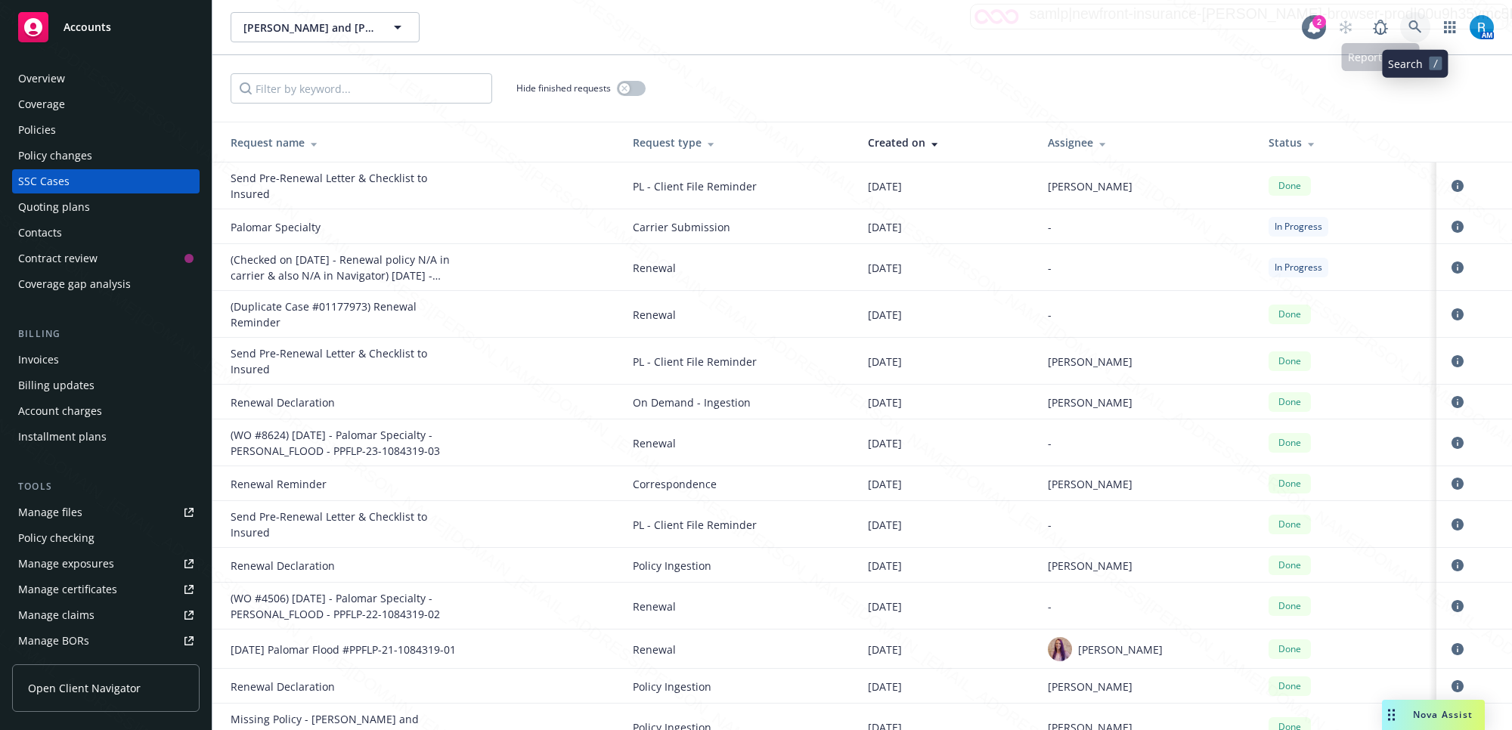
click at [1414, 24] on icon at bounding box center [1415, 27] width 14 height 14
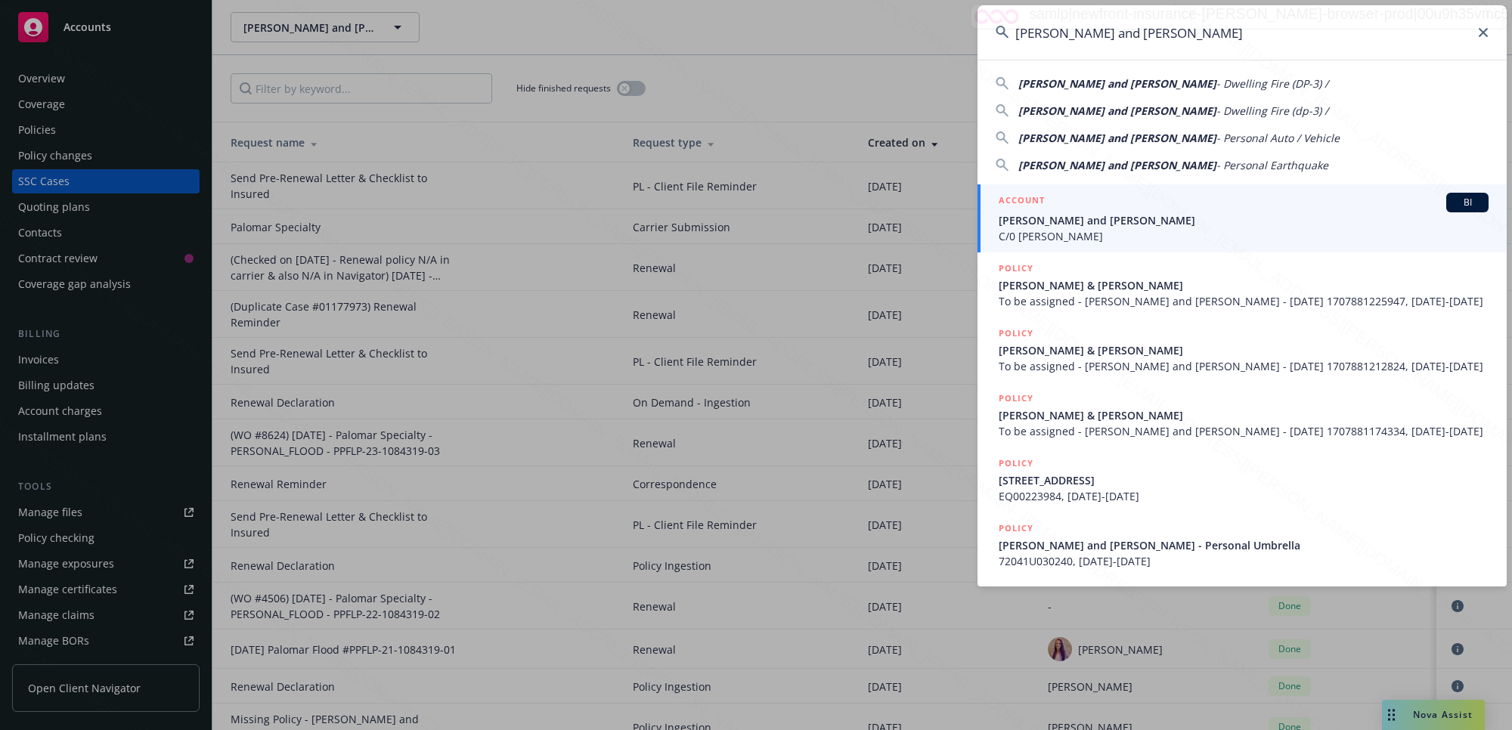
type input "[PERSON_NAME] and [PERSON_NAME]"
click at [1089, 224] on span "[PERSON_NAME] and [PERSON_NAME]" at bounding box center [1244, 220] width 490 height 16
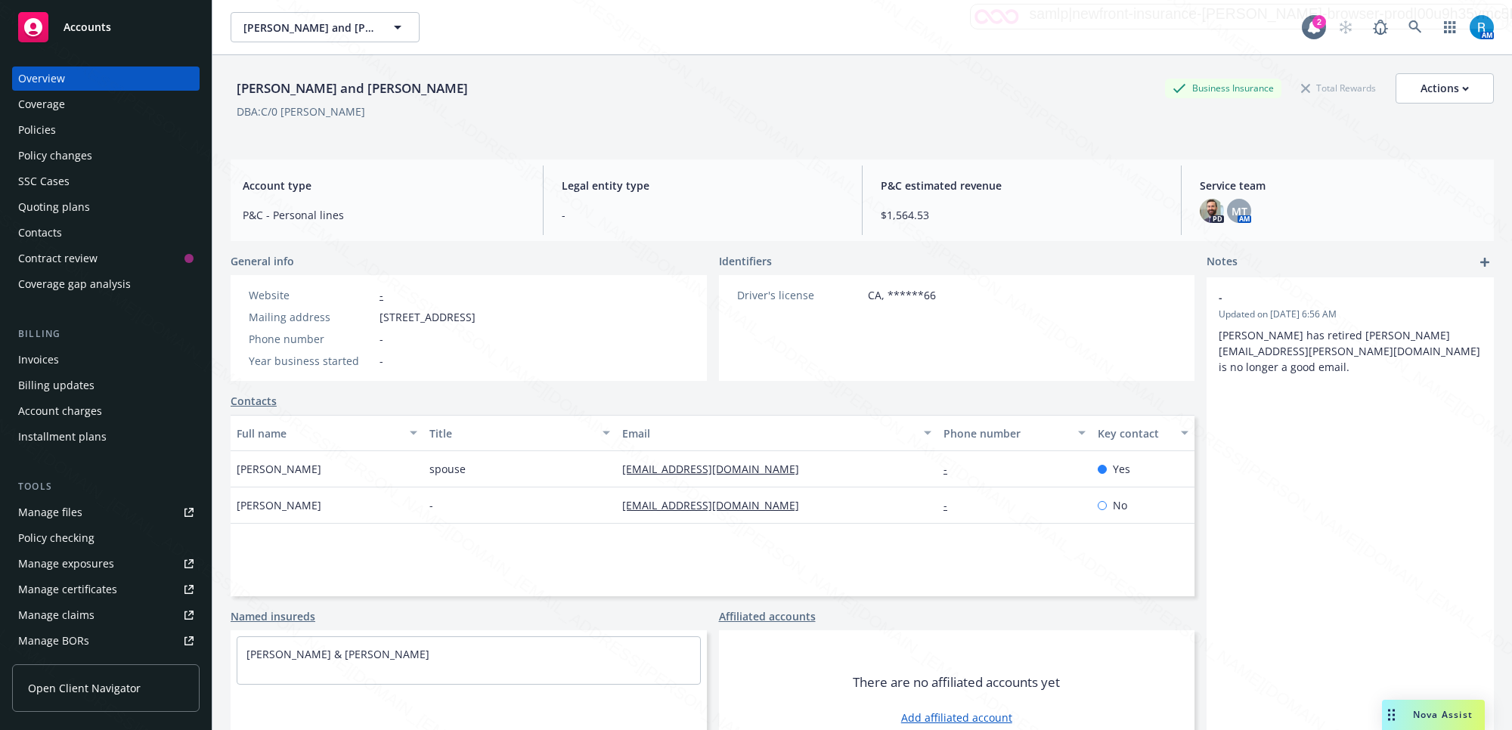
click at [59, 131] on div "Policies" at bounding box center [105, 130] width 175 height 24
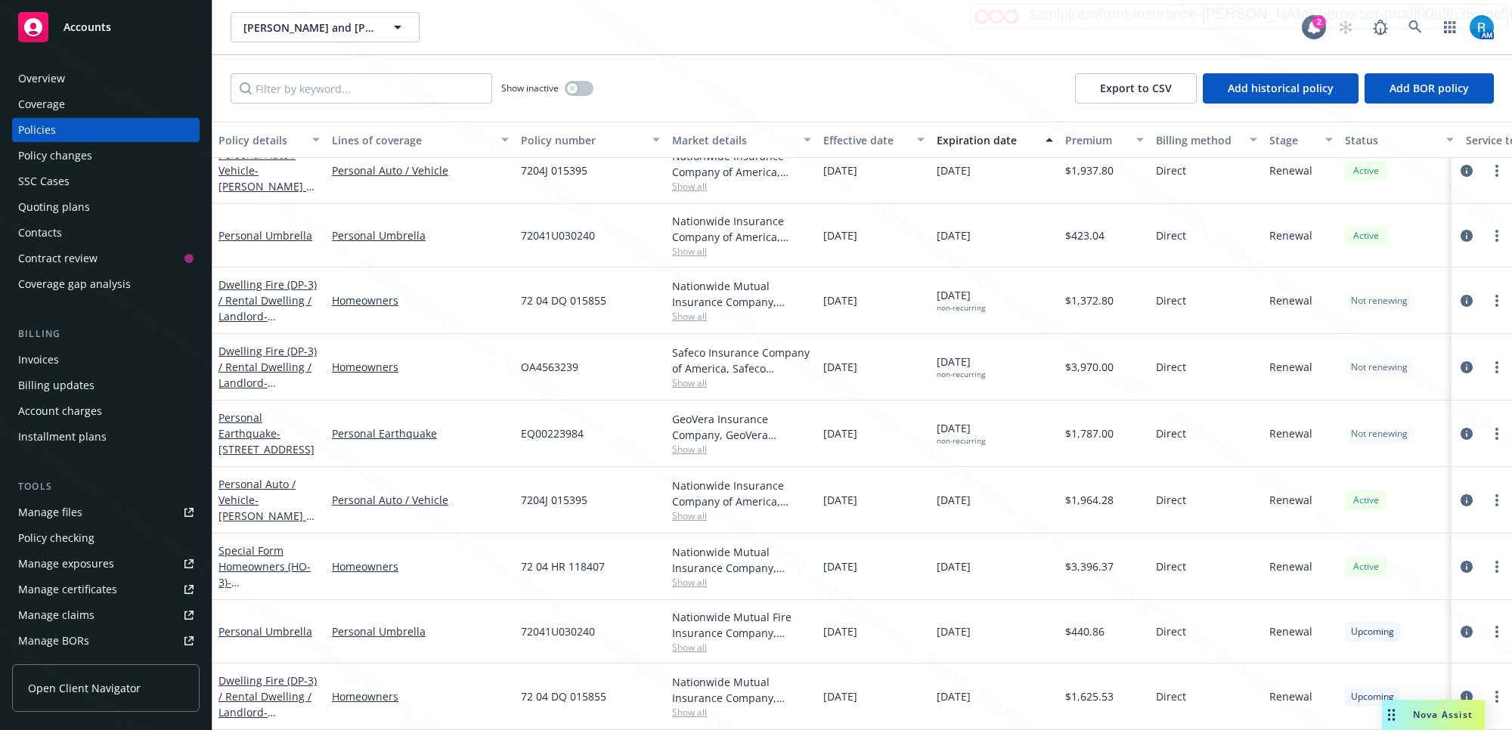
scroll to position [189, 0]
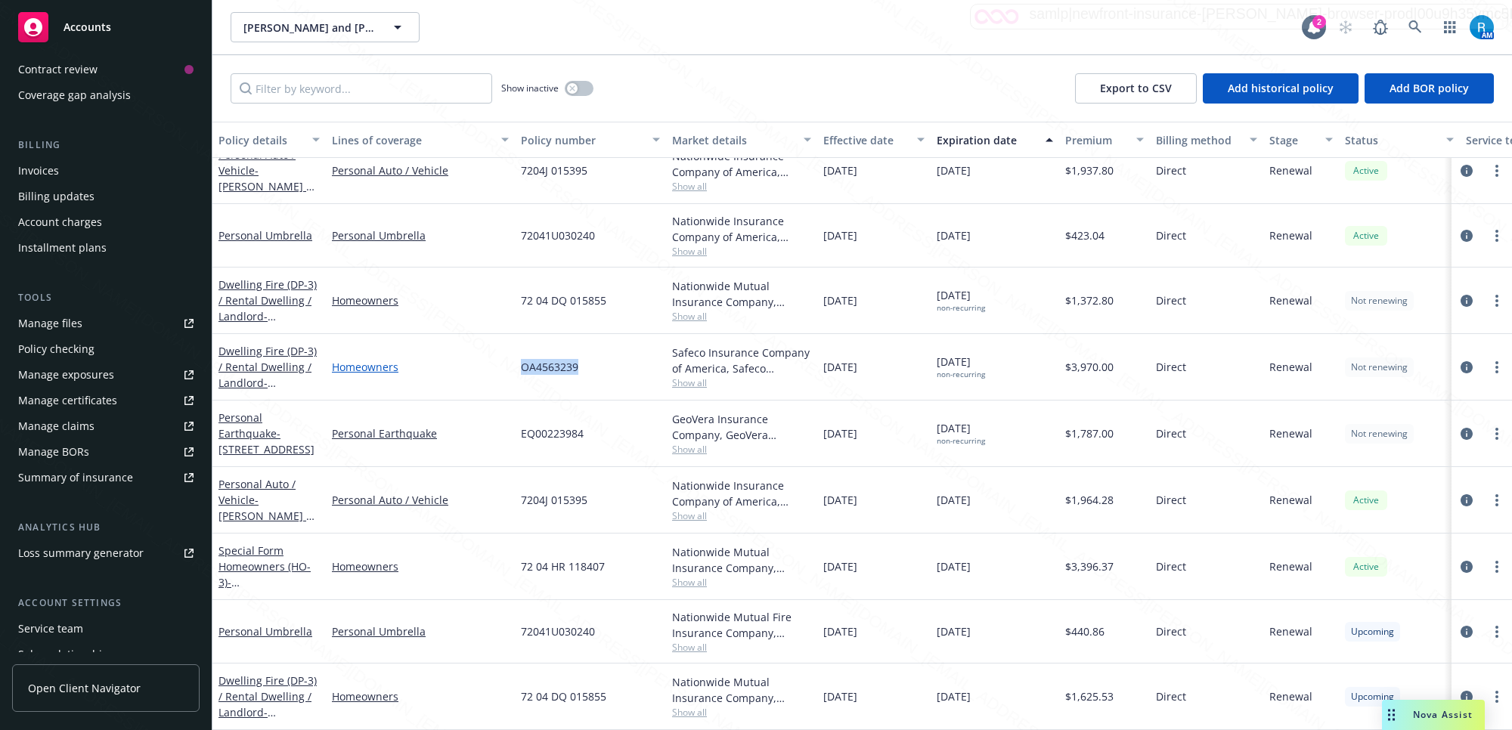
drag, startPoint x: 587, startPoint y: 360, endPoint x: 501, endPoint y: 346, distance: 87.2
click at [501, 346] on div "Dwelling Fire (DP-3) / Rental Dwelling / Landlord - 355 E 16TH ST COSTA MESA, C…" at bounding box center [941, 367] width 1459 height 67
copy div "OA4563239"
click at [1413, 32] on icon at bounding box center [1415, 27] width 14 height 14
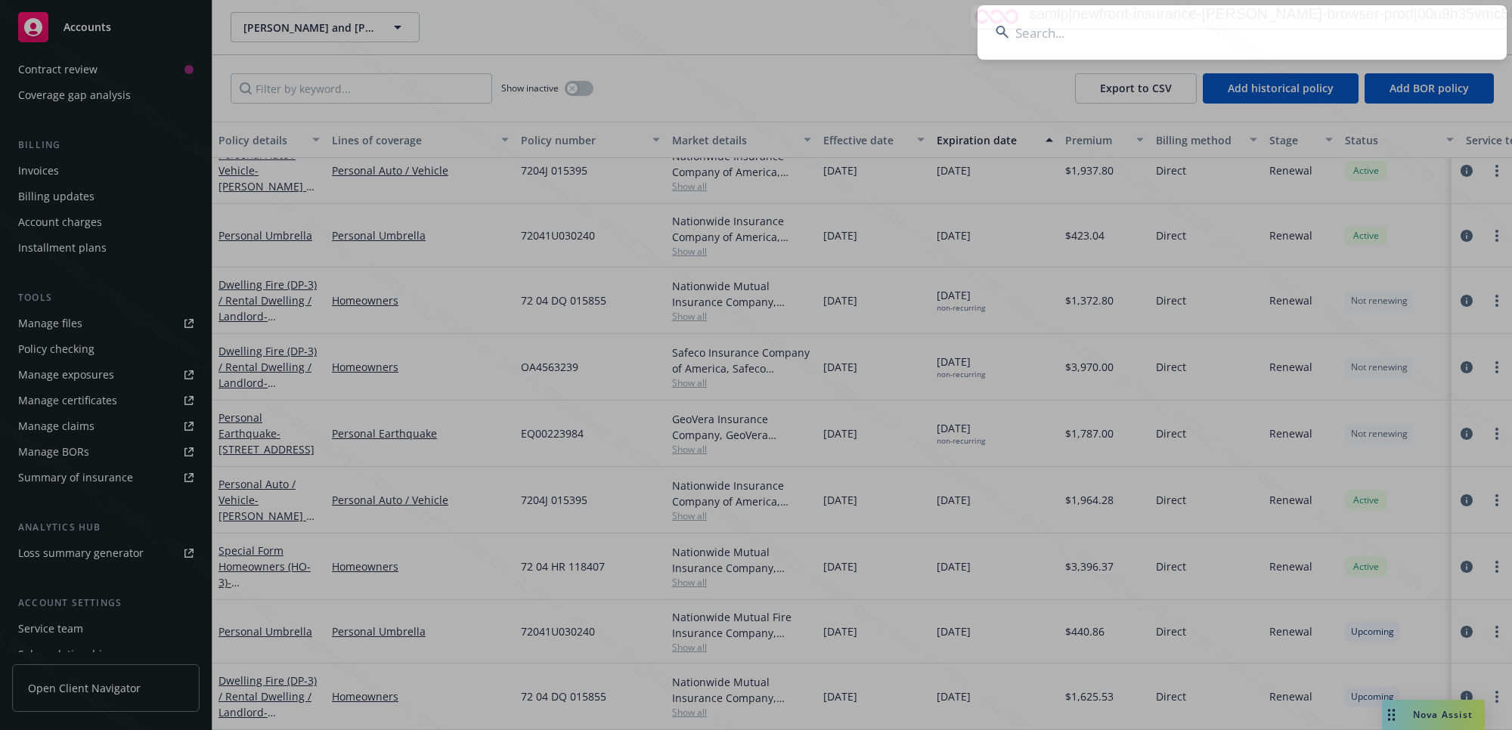
drag, startPoint x: 1412, startPoint y: 25, endPoint x: 1378, endPoint y: 25, distance: 34.0
click at [1411, 25] on input at bounding box center [1241, 32] width 529 height 54
click at [1414, 28] on input "Bonomi, Peter & Darby" at bounding box center [1241, 32] width 529 height 54
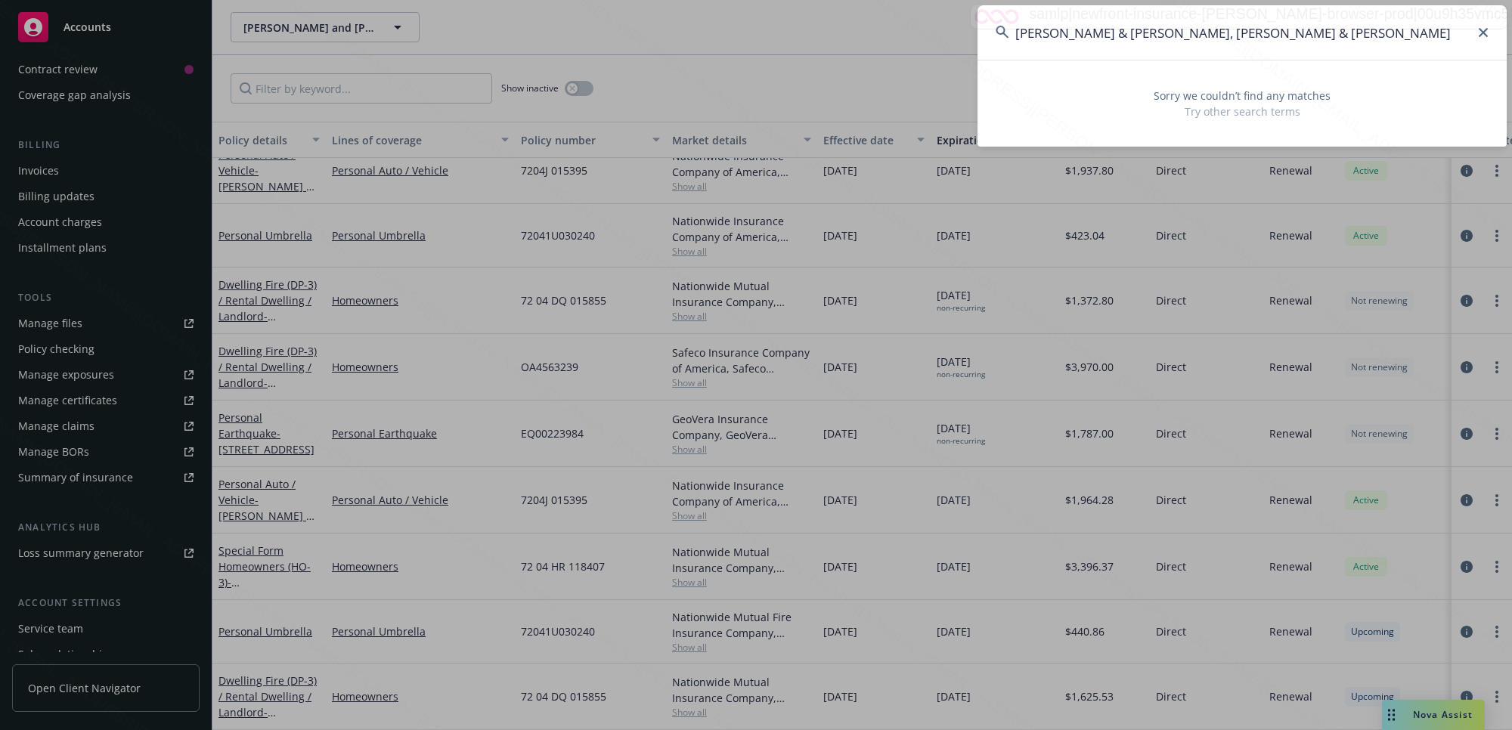
click at [1482, 26] on input "Bonomi, Peter & DarbyBonomi, Peter & Darby" at bounding box center [1241, 32] width 529 height 54
type input "Bonomi, Peter & DarbyBonomi, Peter & Darby"
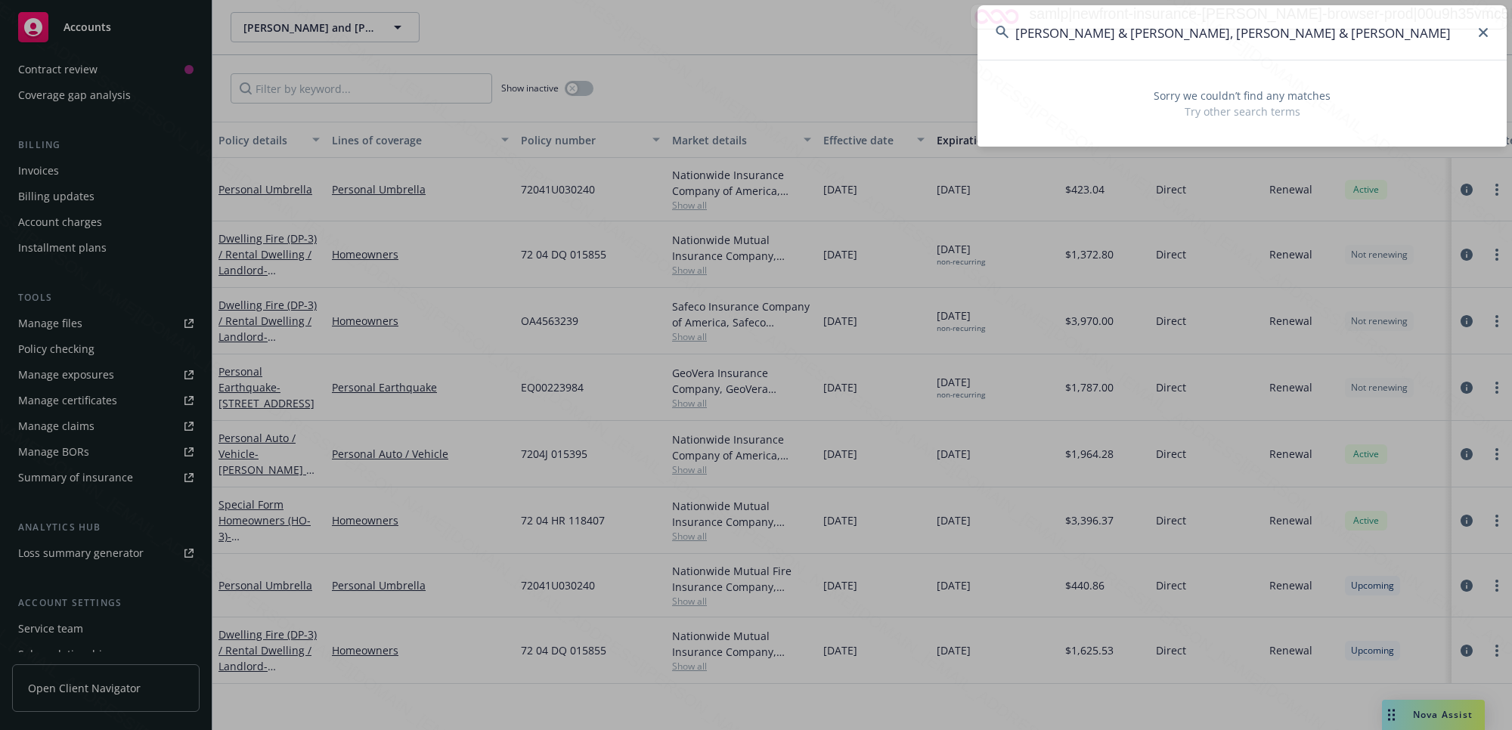
scroll to position [0, 0]
click at [1488, 35] on input "Bonomi, Peter & DarbyBonomi, Peter & Darby" at bounding box center [1241, 32] width 529 height 54
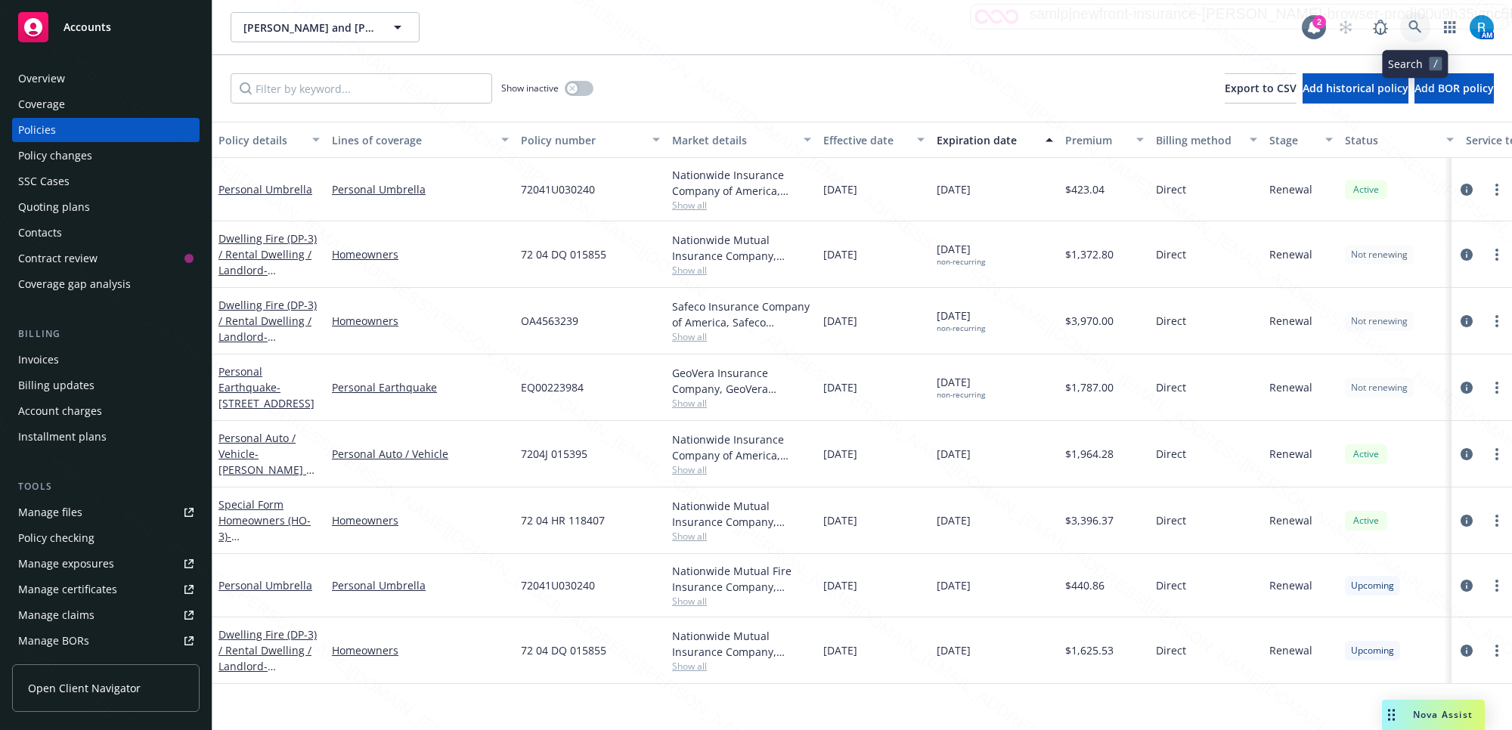
click at [1417, 25] on icon at bounding box center [1414, 26] width 13 height 13
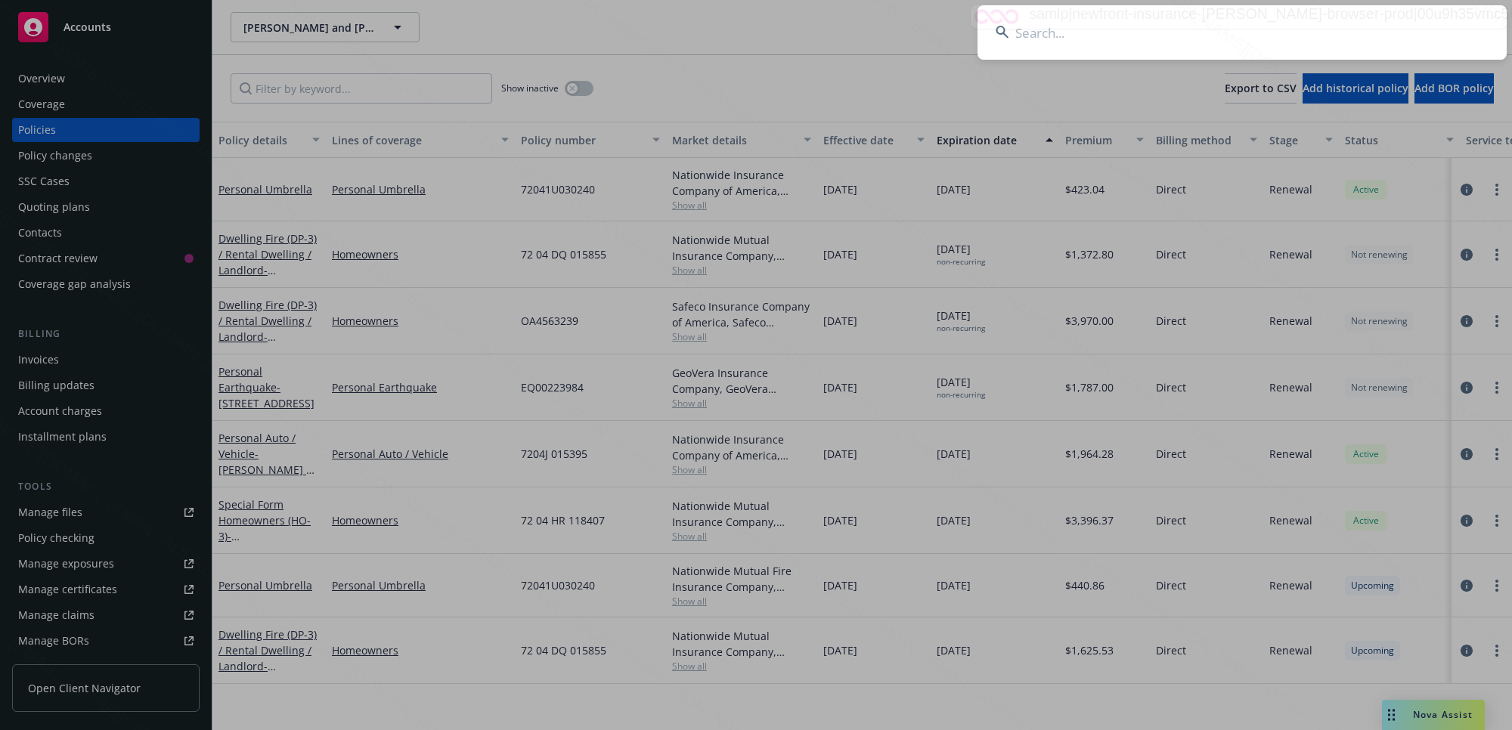
click at [1414, 23] on input at bounding box center [1241, 32] width 529 height 54
click at [1407, 30] on input at bounding box center [1241, 32] width 529 height 54
click at [1410, 25] on input at bounding box center [1241, 32] width 529 height 54
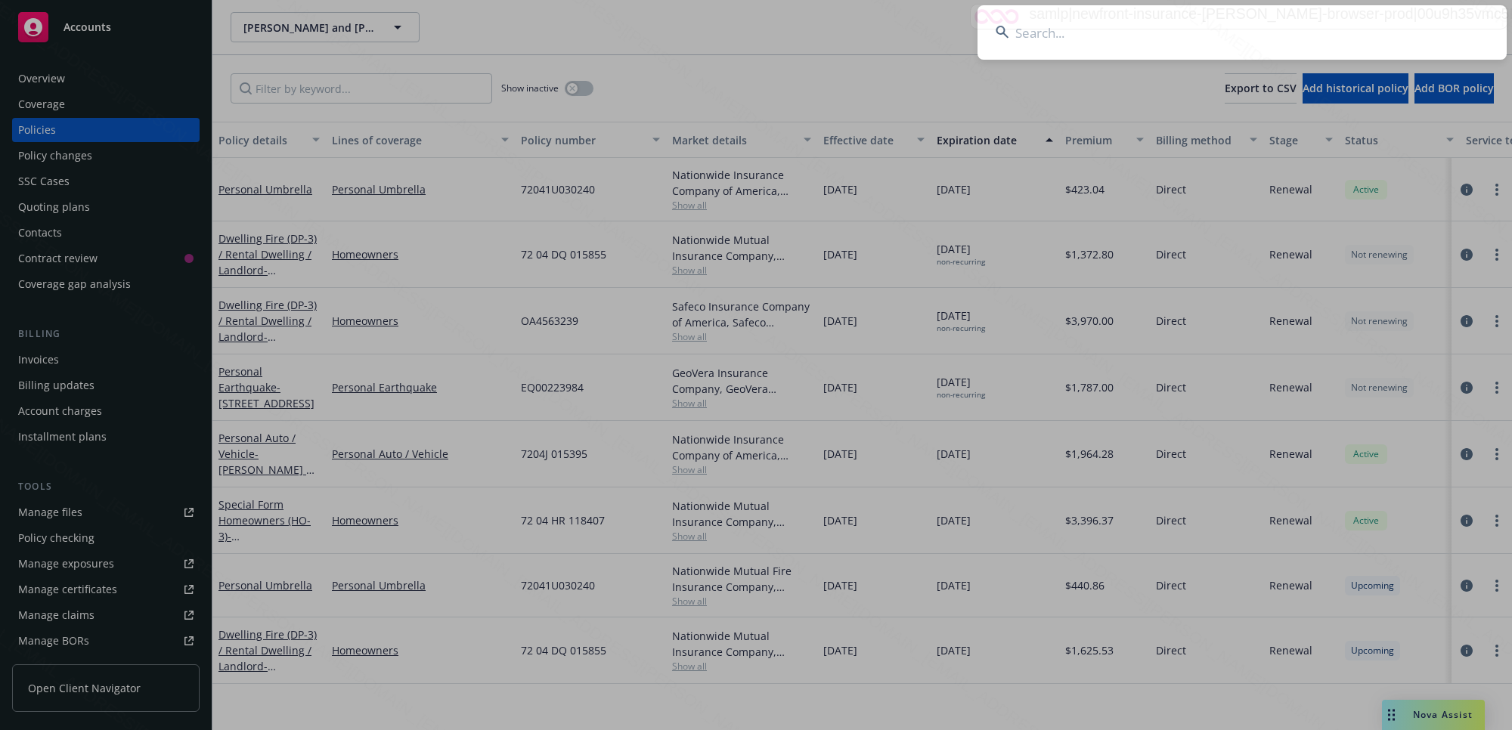
click at [1412, 23] on input at bounding box center [1241, 32] width 529 height 54
click at [1412, 25] on input at bounding box center [1241, 32] width 529 height 54
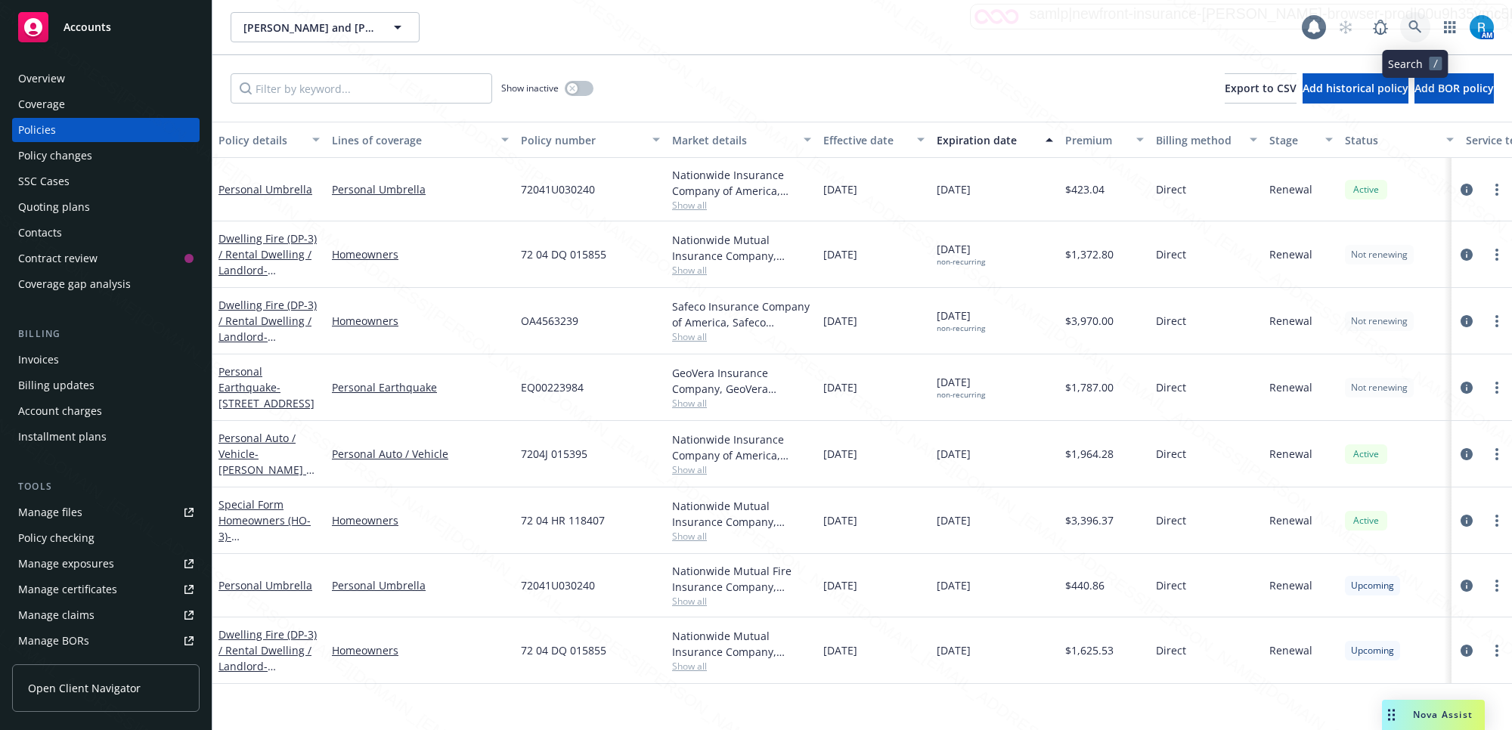
click at [1412, 23] on icon at bounding box center [1415, 27] width 14 height 14
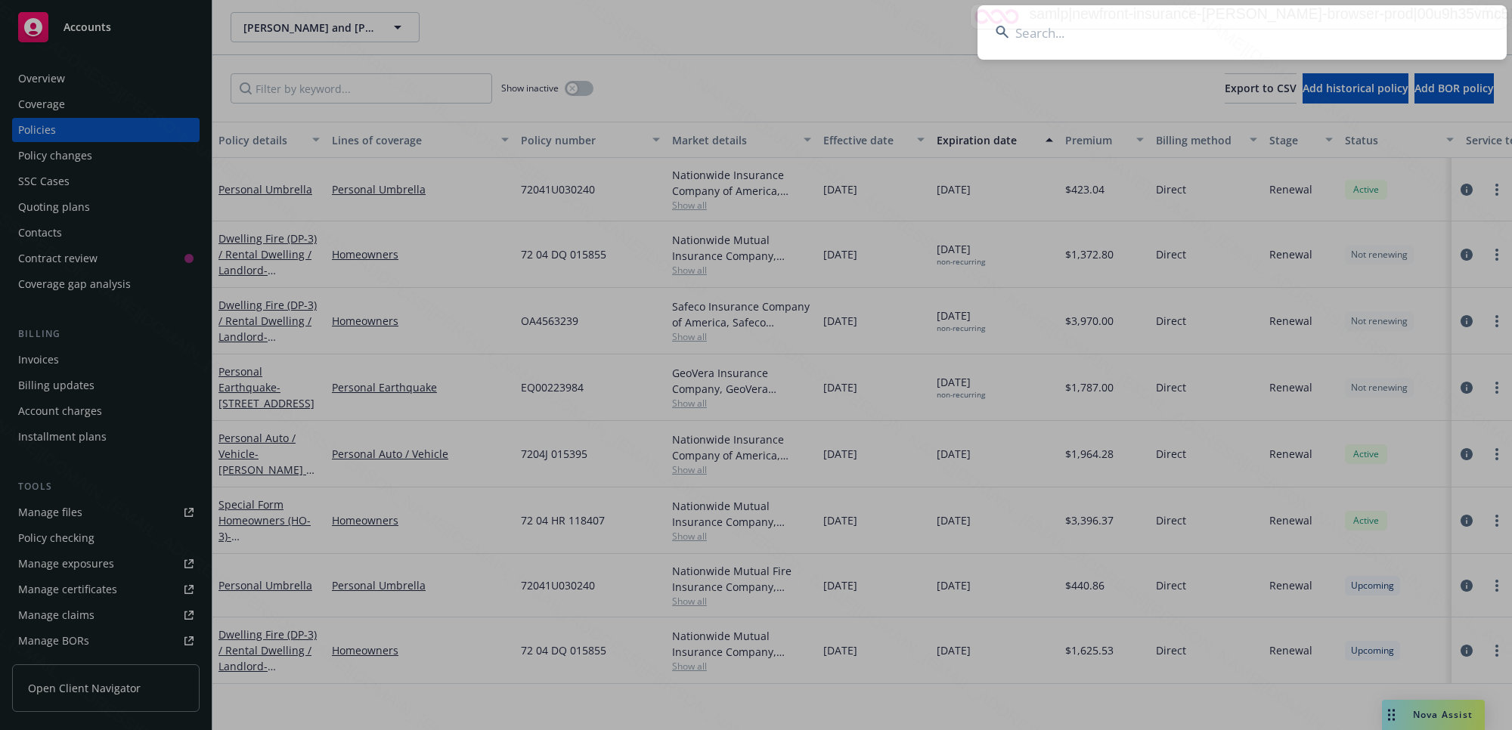
click at [1412, 23] on input at bounding box center [1241, 32] width 529 height 54
click at [1060, 39] on input at bounding box center [1241, 32] width 529 height 54
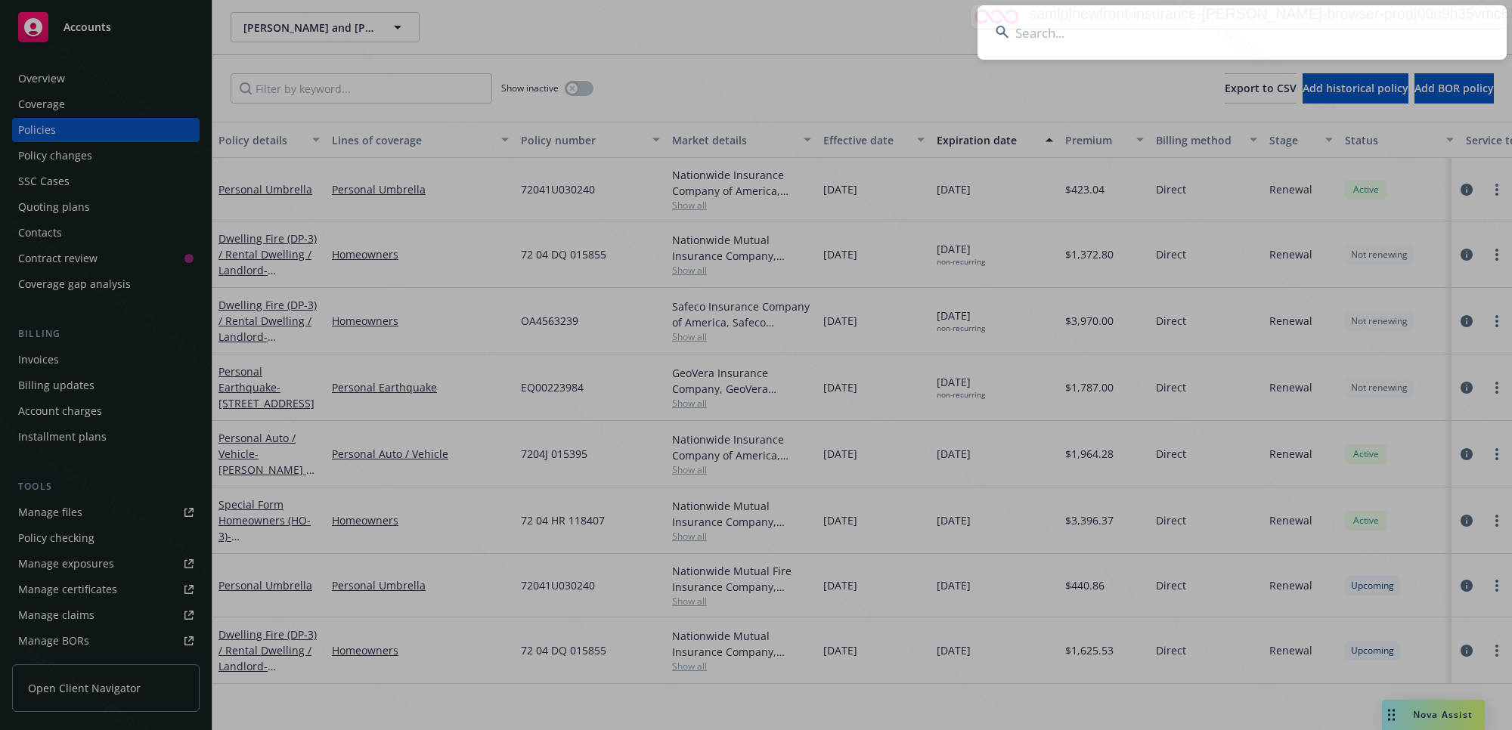
click at [1410, 21] on input at bounding box center [1241, 32] width 529 height 54
click at [1150, 24] on input at bounding box center [1241, 32] width 529 height 54
type input "[PERSON_NAME]"
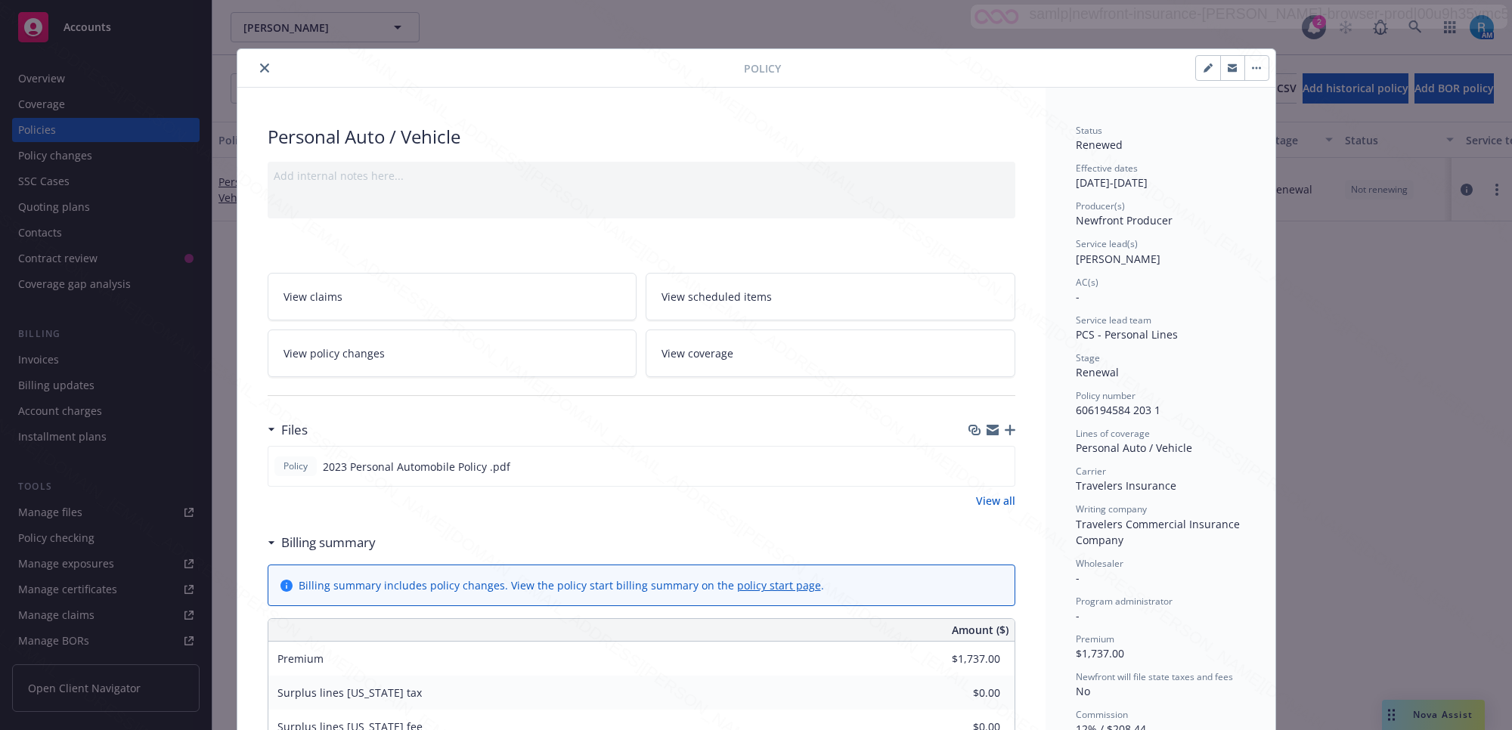
click at [1168, 404] on div "Policy number 606194584 203 1" at bounding box center [1160, 403] width 169 height 29
drag, startPoint x: 1165, startPoint y: 416, endPoint x: 1066, endPoint y: 409, distance: 99.3
copy span "606194584 203 1"
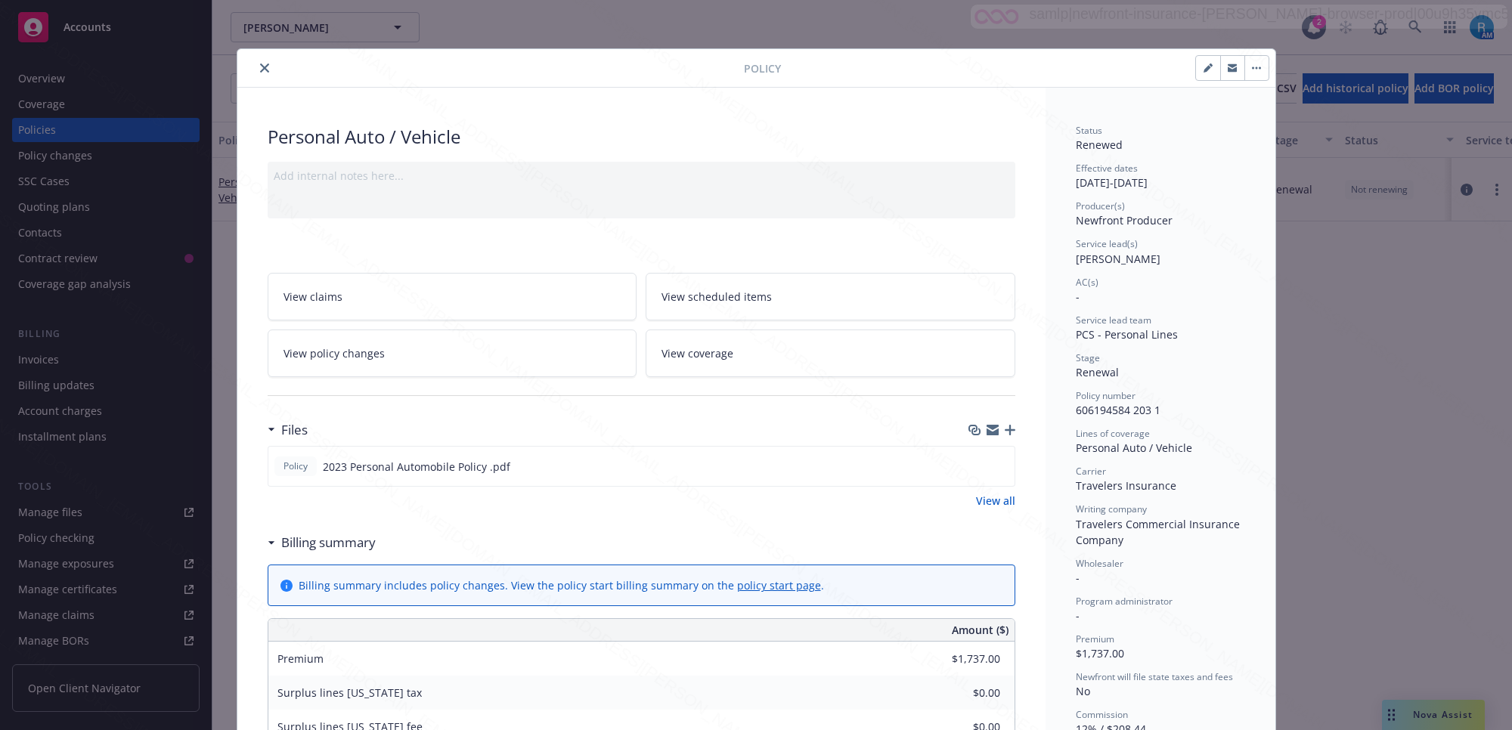
click at [260, 65] on icon "close" at bounding box center [264, 67] width 9 height 9
